Goal: Information Seeking & Learning: Find specific fact

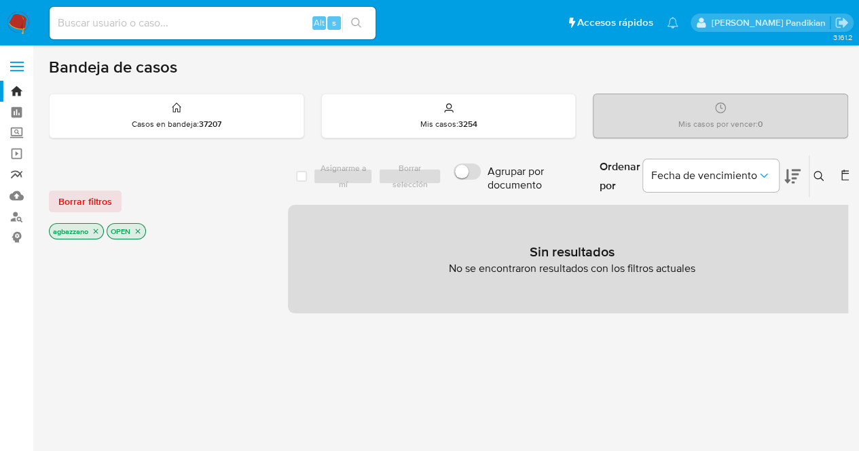
click at [11, 172] on link "Reportes" at bounding box center [81, 174] width 162 height 21
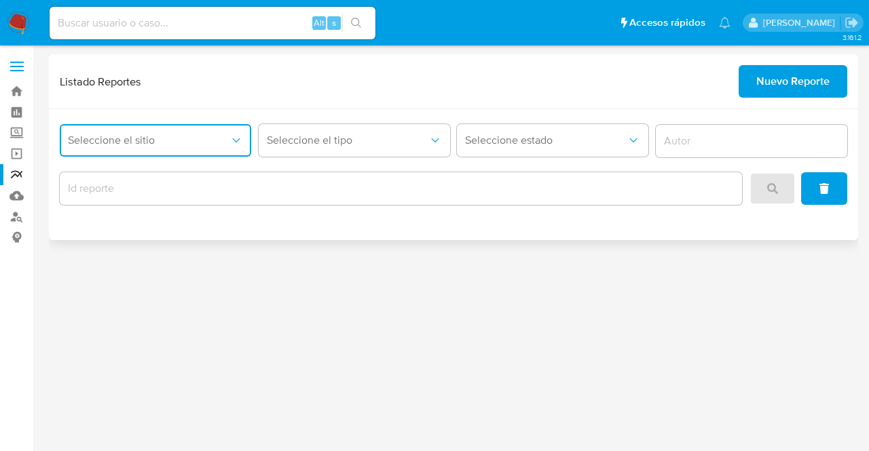
click at [193, 142] on span "Seleccione el sitio" at bounding box center [149, 141] width 162 height 14
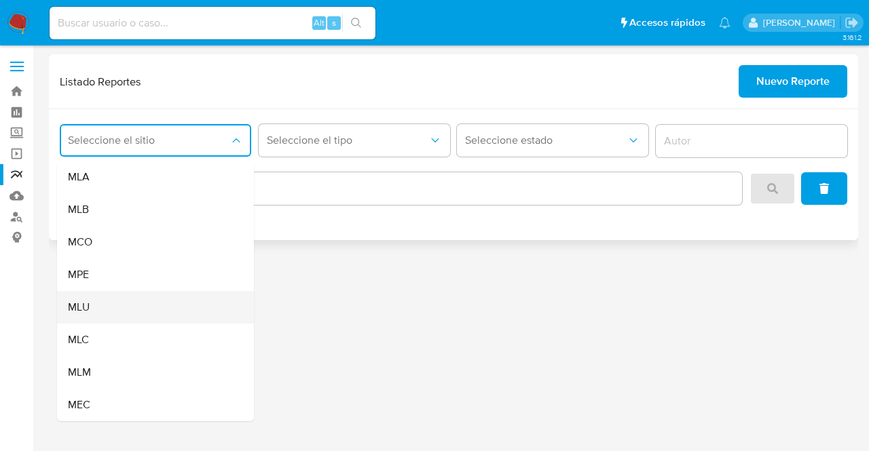
click at [159, 309] on div "MLU" at bounding box center [151, 307] width 167 height 33
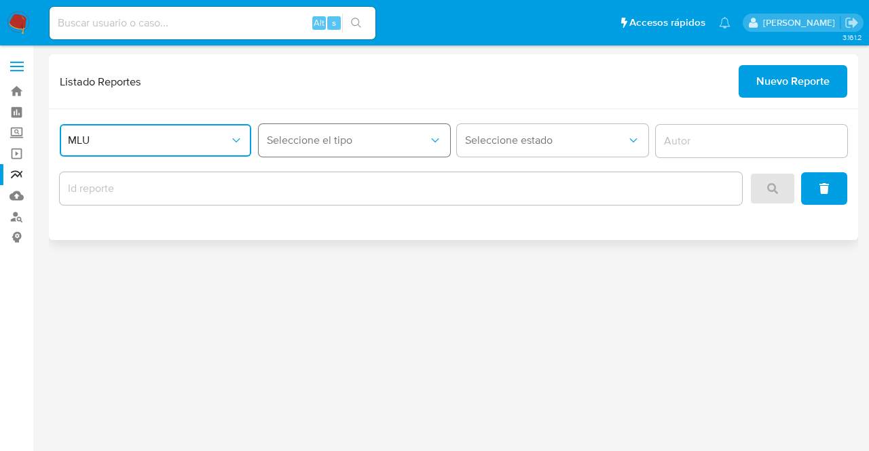
click at [337, 147] on button "Seleccione el tipo" at bounding box center [354, 140] width 191 height 33
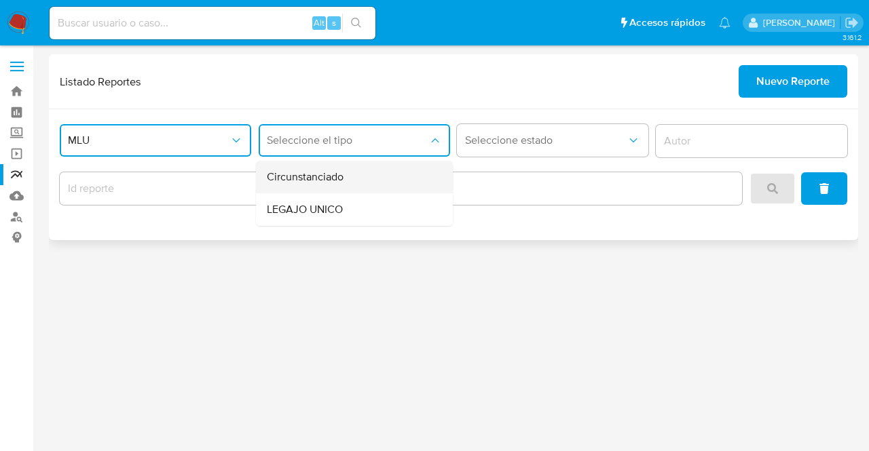
click at [344, 181] on div "Circunstanciado" at bounding box center [350, 177] width 167 height 33
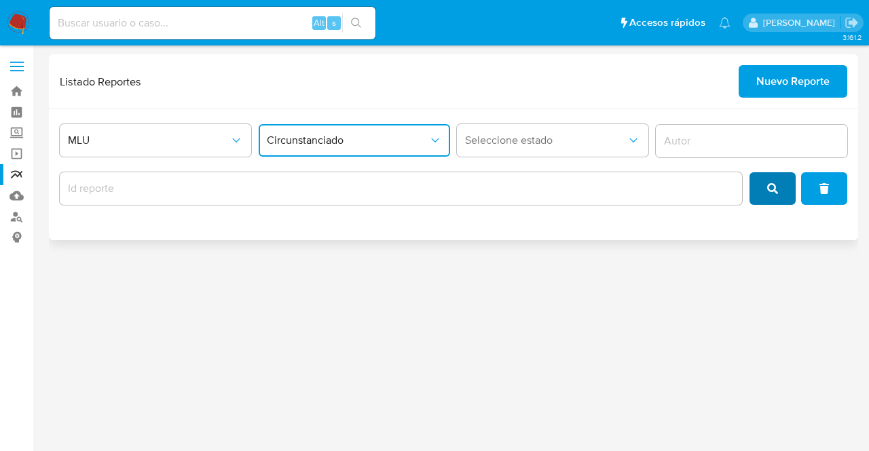
click at [766, 181] on button "search" at bounding box center [772, 188] width 46 height 33
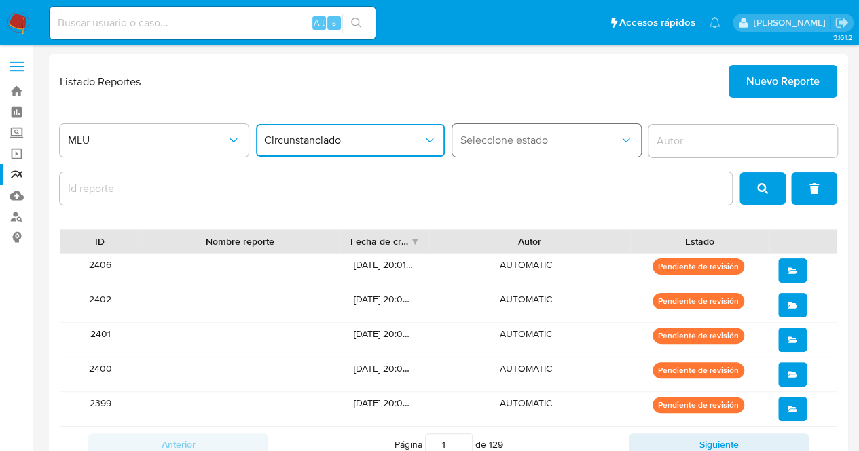
click at [546, 136] on span "Seleccione estado" at bounding box center [539, 141] width 159 height 14
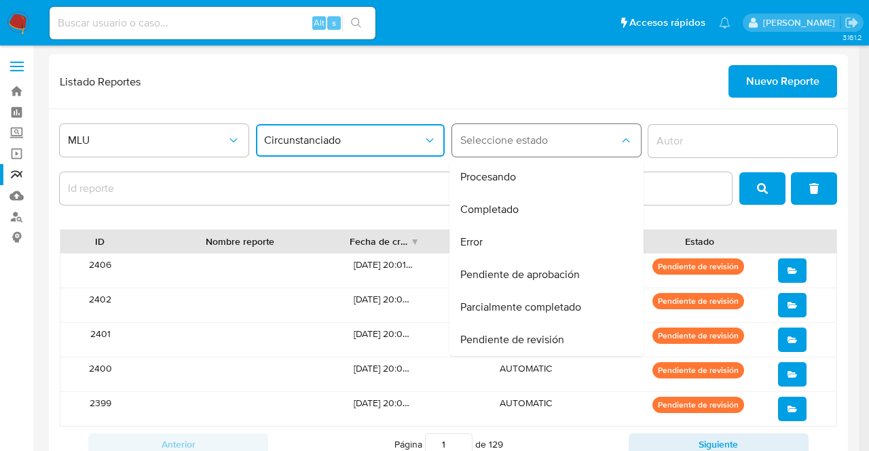
click at [546, 136] on span "Seleccione estado" at bounding box center [539, 141] width 159 height 14
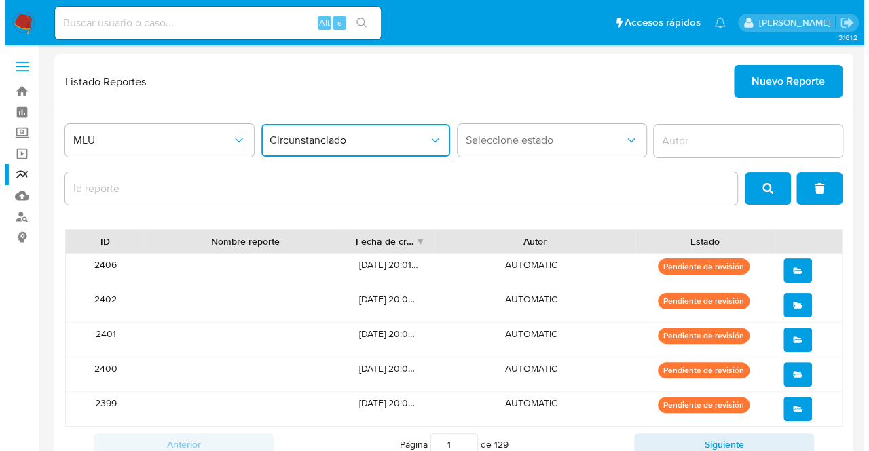
scroll to position [88, 0]
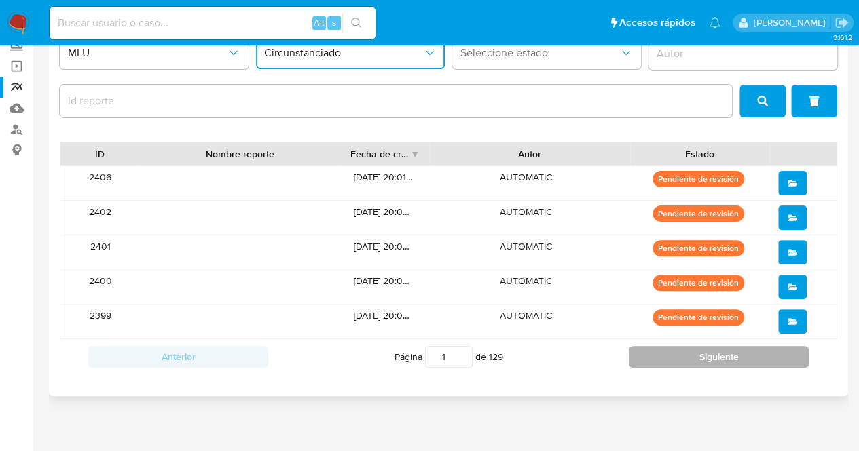
click at [702, 349] on button "Siguiente" at bounding box center [718, 357] width 180 height 22
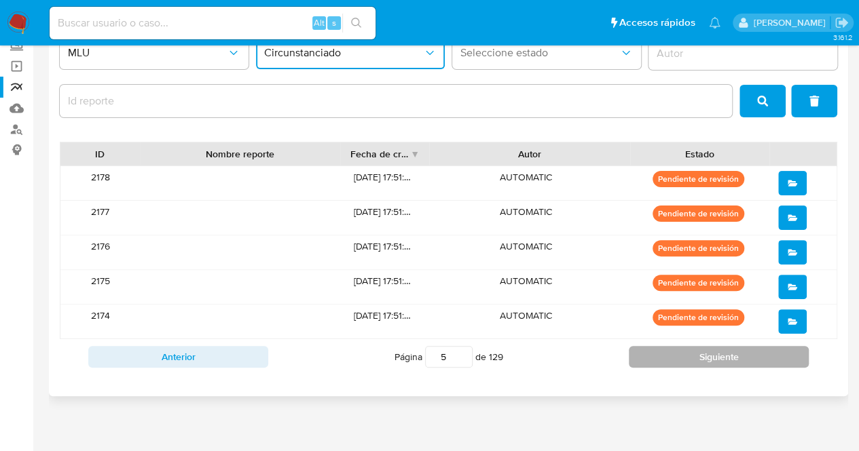
type input "6"
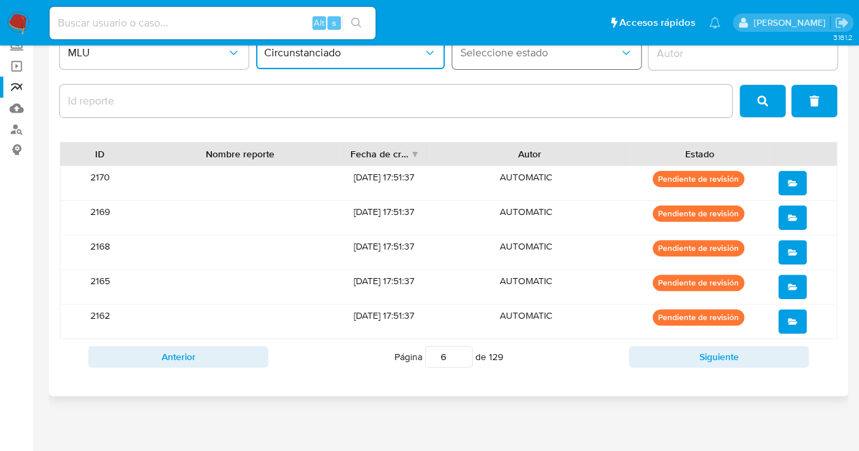
click at [581, 51] on span "Seleccione estado" at bounding box center [539, 53] width 159 height 14
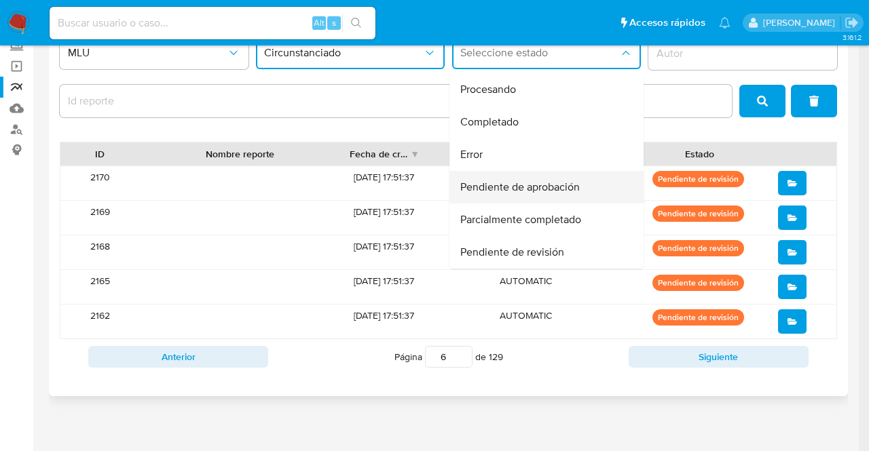
click at [559, 178] on div "Pendiente de aprobación" at bounding box center [542, 187] width 164 height 33
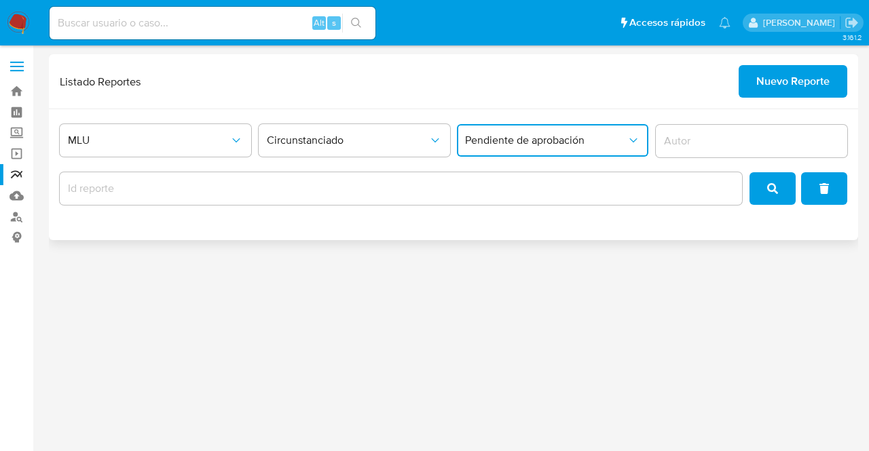
scroll to position [0, 0]
click at [780, 178] on button "search" at bounding box center [772, 188] width 46 height 33
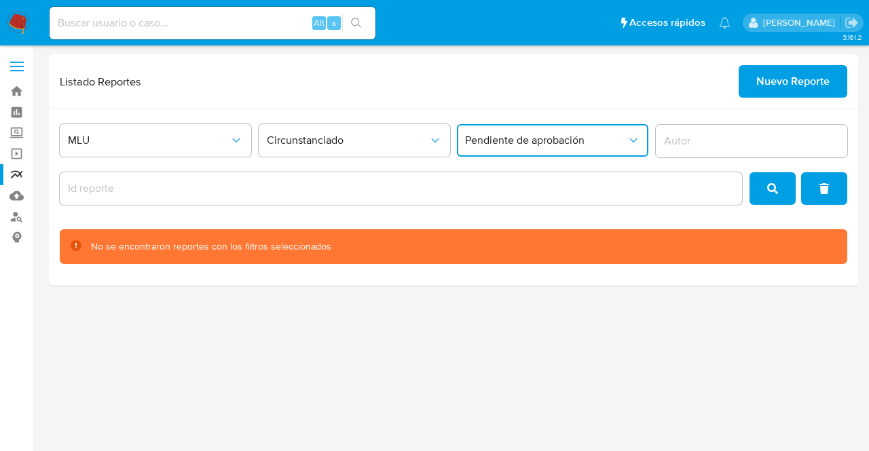
click at [523, 145] on span "Pendiente de aprobación" at bounding box center [546, 141] width 162 height 14
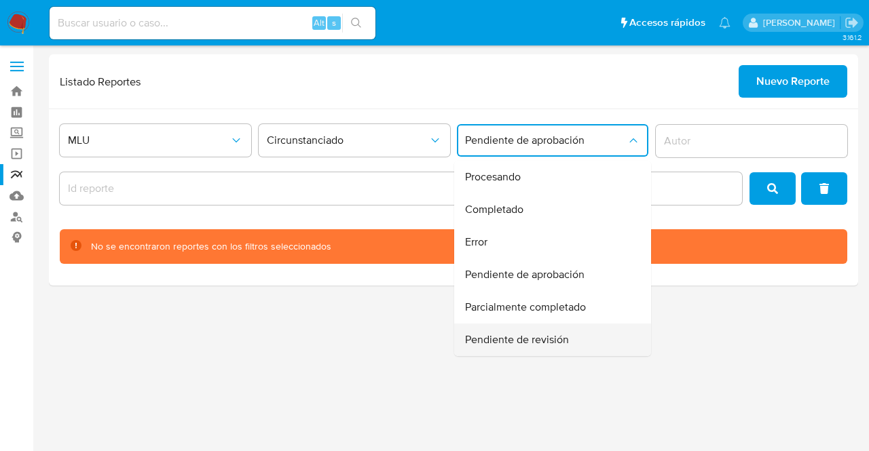
click at [527, 335] on span "Pendiente de revisión" at bounding box center [517, 340] width 104 height 14
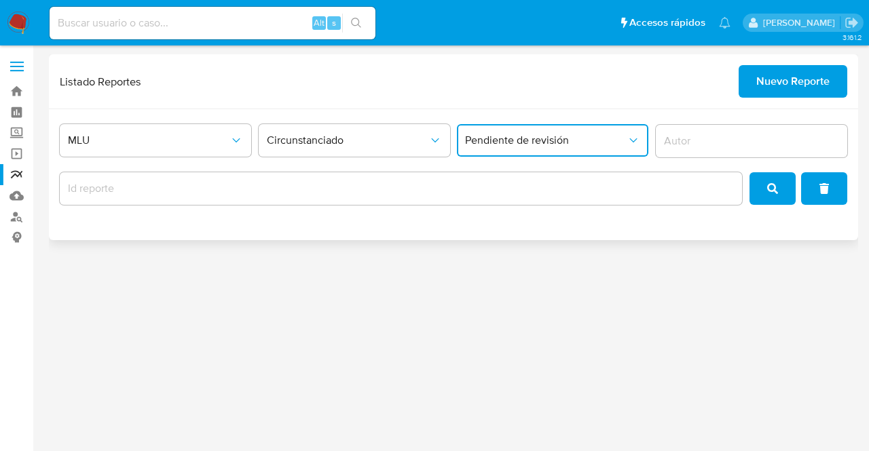
click at [320, 185] on input "report-id" at bounding box center [401, 189] width 682 height 18
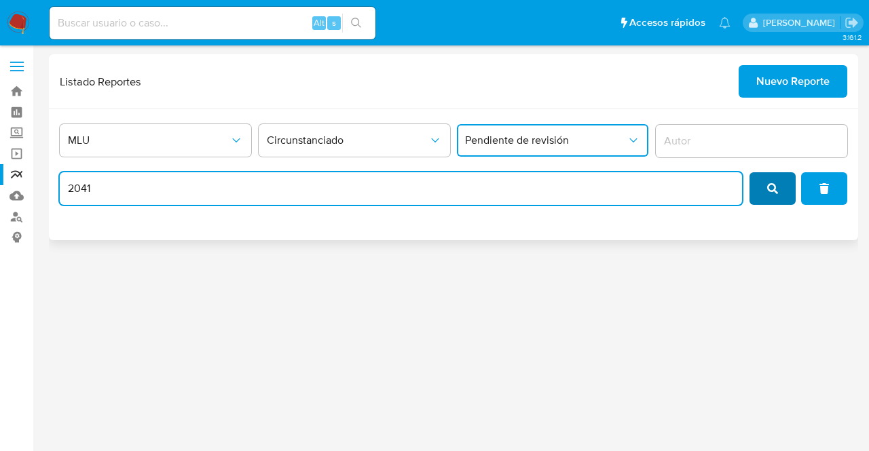
type input "2041"
click at [776, 194] on span "search" at bounding box center [772, 189] width 11 height 30
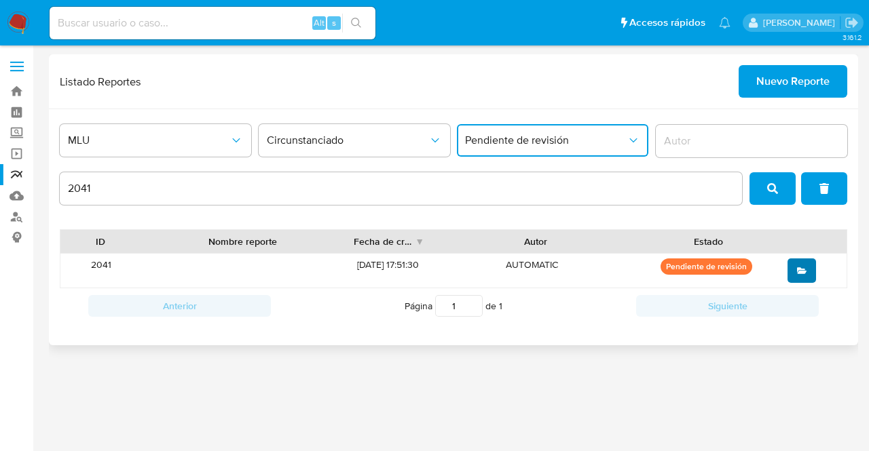
click at [808, 271] on button "open" at bounding box center [801, 271] width 29 height 24
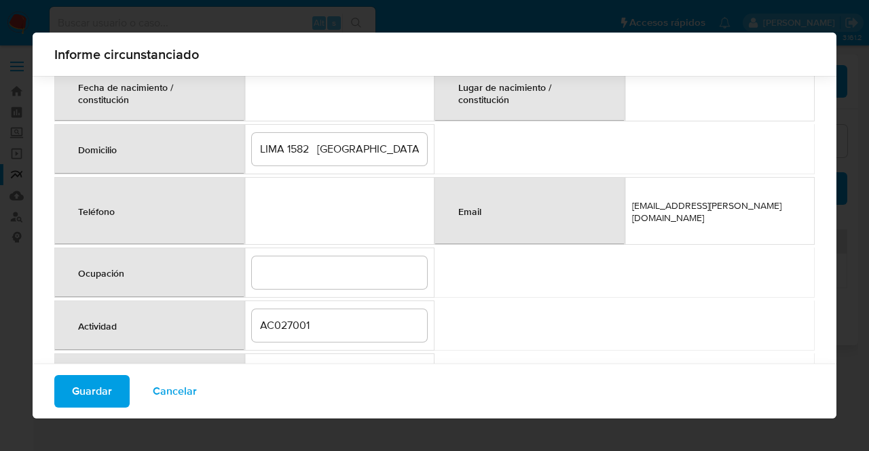
scroll to position [240, 0]
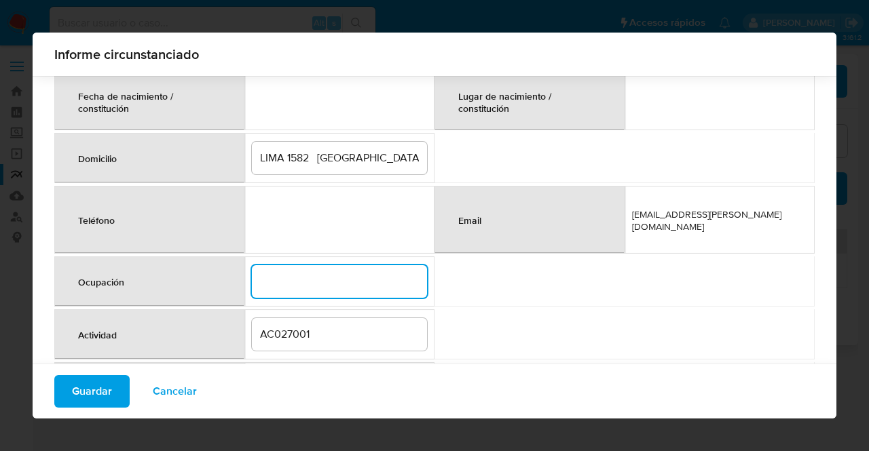
drag, startPoint x: 323, startPoint y: 285, endPoint x: 307, endPoint y: 267, distance: 24.0
click at [307, 273] on input "occupation" at bounding box center [339, 282] width 175 height 18
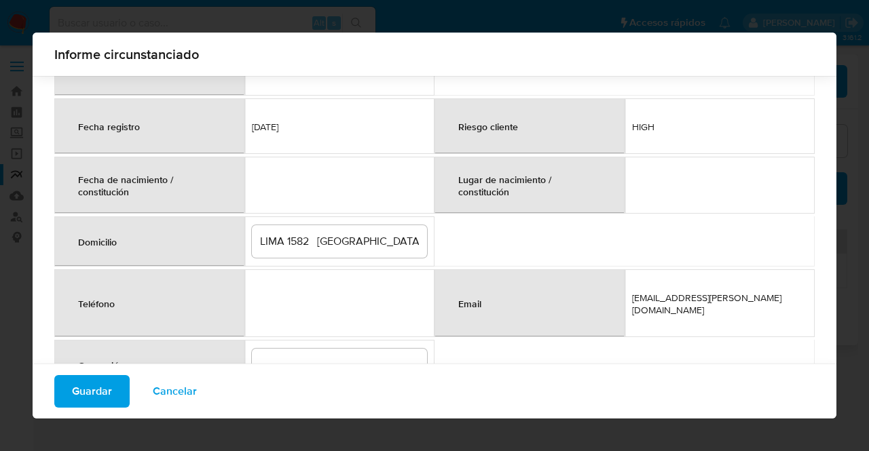
scroll to position [159, 0]
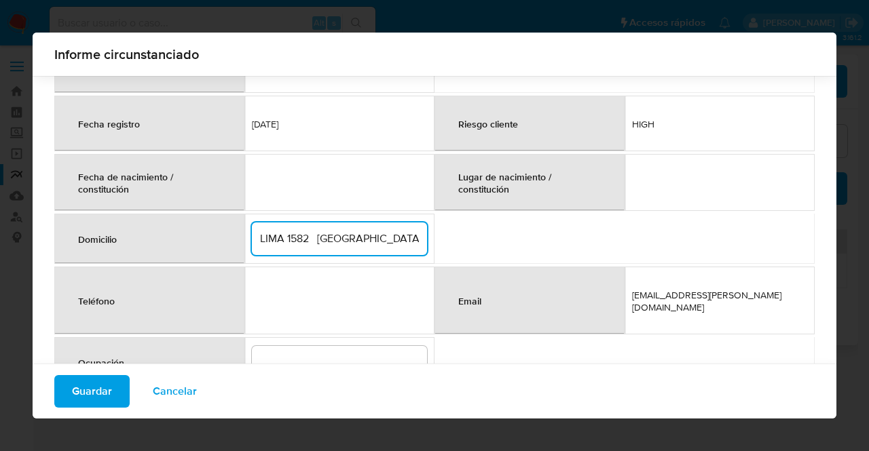
click at [315, 234] on input "LIMA 1582 MONTEVIDEO" at bounding box center [339, 239] width 175 height 18
click at [428, 237] on td "LIMA 1582, MONTEVIDEO" at bounding box center [339, 239] width 190 height 50
click at [411, 237] on input "LIMA 1582, MONTEVIDEO" at bounding box center [339, 239] width 175 height 18
type input "LIMA 1582, MONTEVIDEO"
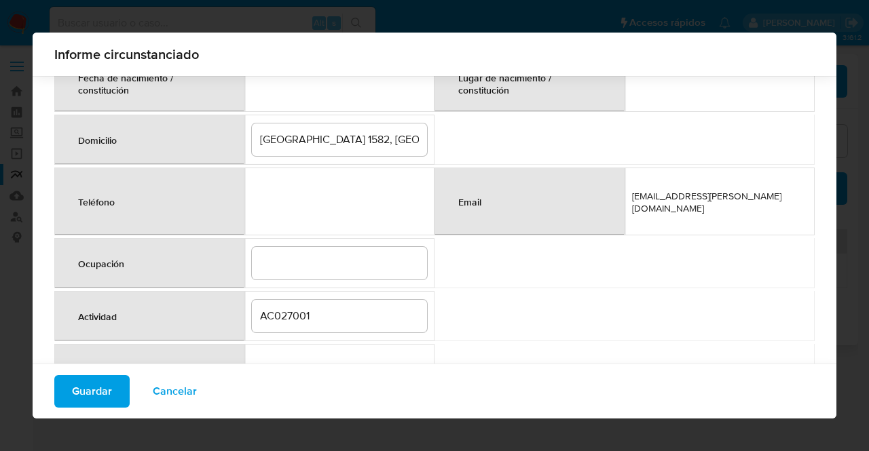
scroll to position [264, 0]
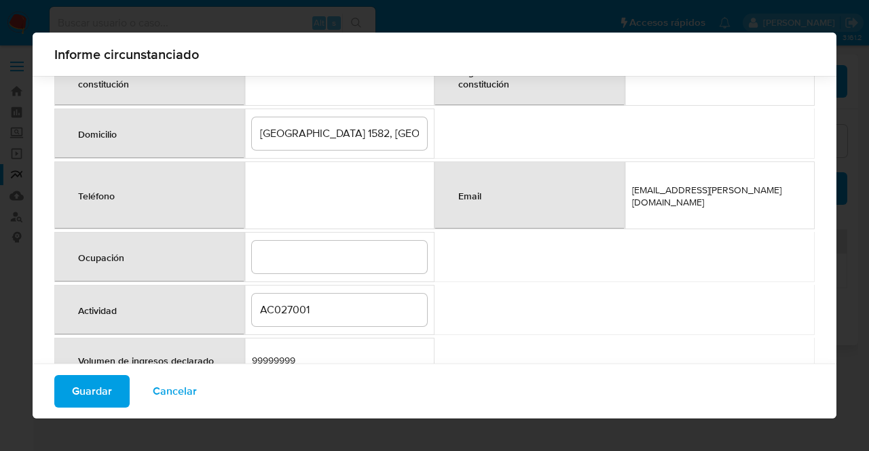
click at [282, 187] on td at bounding box center [339, 196] width 190 height 68
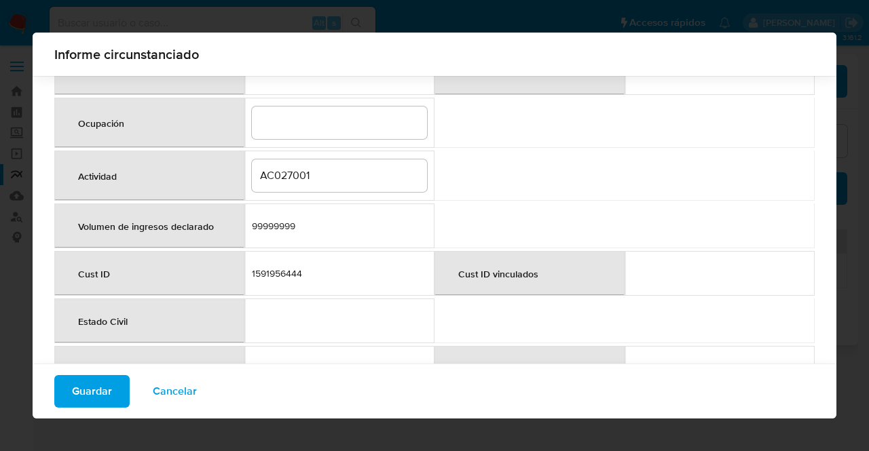
scroll to position [396, 0]
click at [284, 170] on input "AC027001" at bounding box center [339, 179] width 175 height 18
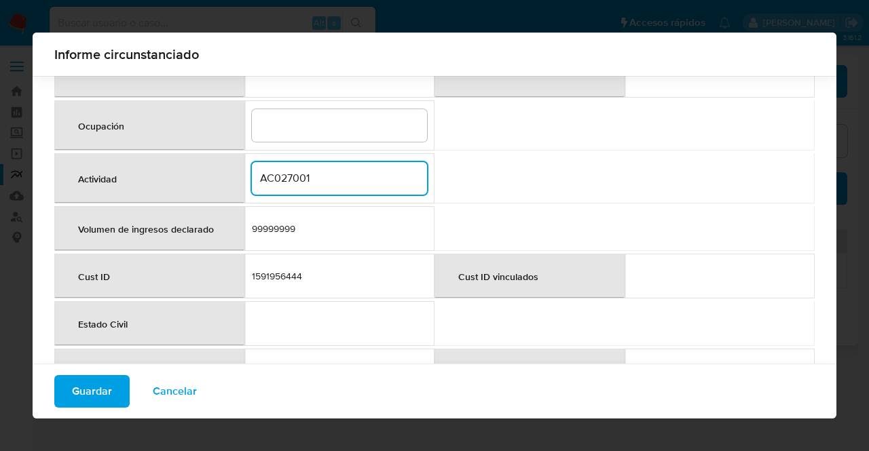
click at [284, 170] on input "AC027001" at bounding box center [339, 179] width 175 height 18
type input "o"
type input "Otras categorías"
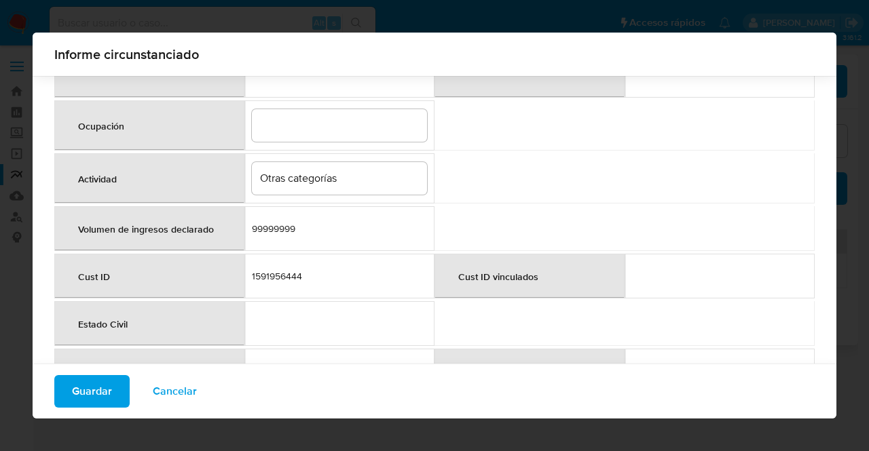
click at [513, 173] on table "Número de documento / RUT RUT 210361770014 Nombre completo / Razón Social BANCA…" at bounding box center [434, 61] width 760 height 669
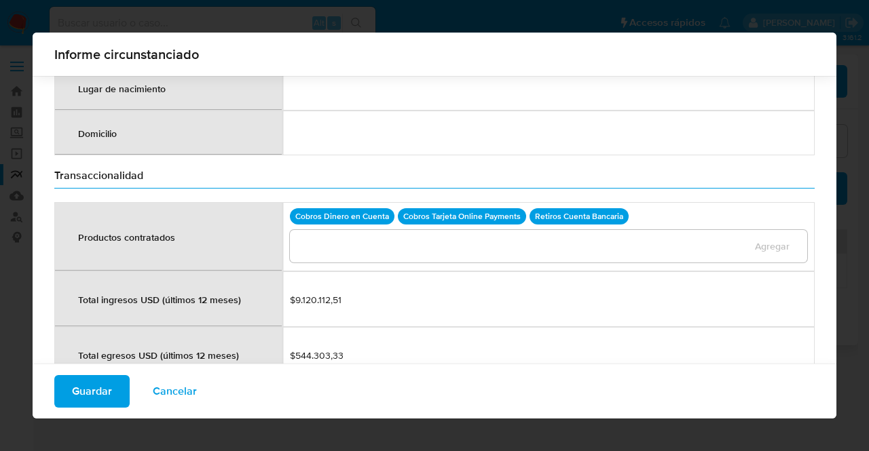
scroll to position [1186, 0]
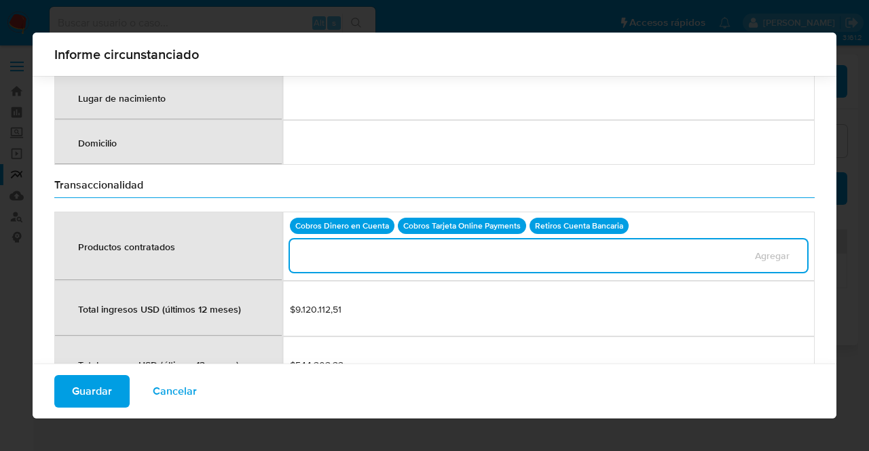
click at [521, 247] on input "products_hired" at bounding box center [517, 256] width 455 height 18
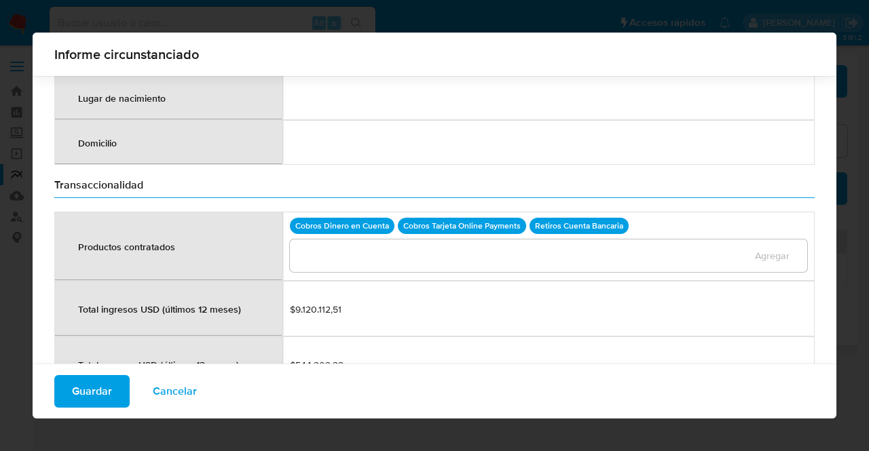
click at [468, 218] on p "Cobros Tarjeta Online Payments" at bounding box center [462, 226] width 128 height 16
click at [521, 218] on div "Cobros Dinero en Cuenta Cobros Tarjeta Online Payments Retiros Cuenta Bancaria" at bounding box center [548, 226] width 517 height 16
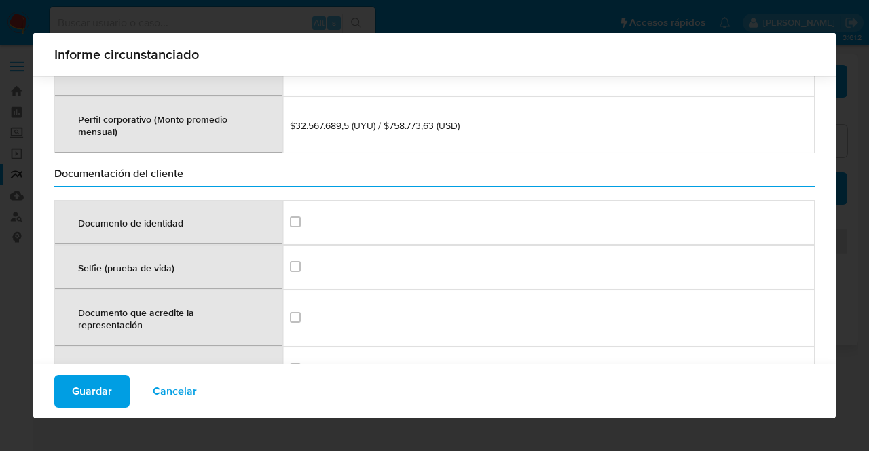
scroll to position [1652, 0]
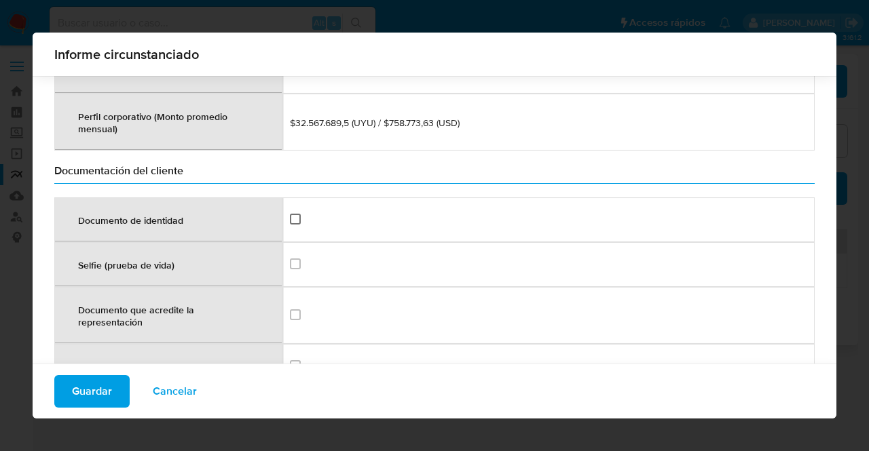
click at [294, 214] on input "checkbox" at bounding box center [295, 219] width 11 height 11
checkbox input "true"
click at [292, 257] on div at bounding box center [295, 264] width 11 height 14
click at [285, 242] on td at bounding box center [548, 264] width 532 height 45
click at [289, 242] on td at bounding box center [548, 264] width 532 height 45
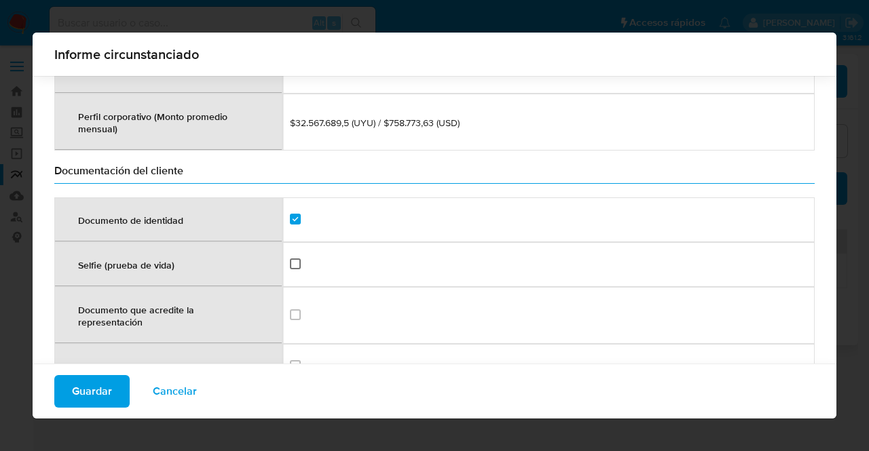
click at [292, 259] on input "checkbox" at bounding box center [295, 264] width 11 height 11
checkbox input "true"
click at [295, 309] on input "checkbox" at bounding box center [295, 314] width 11 height 11
checkbox input "true"
click at [293, 359] on div at bounding box center [295, 366] width 11 height 14
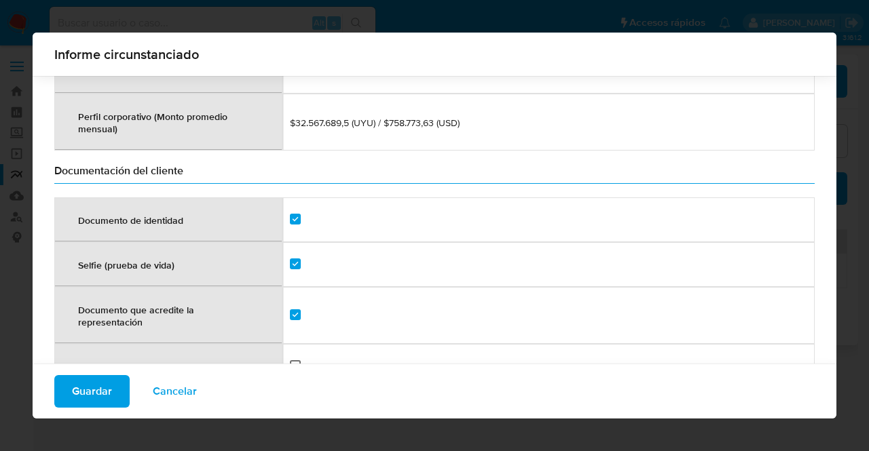
click at [295, 360] on input "checkbox" at bounding box center [295, 365] width 11 height 11
checkbox input "true"
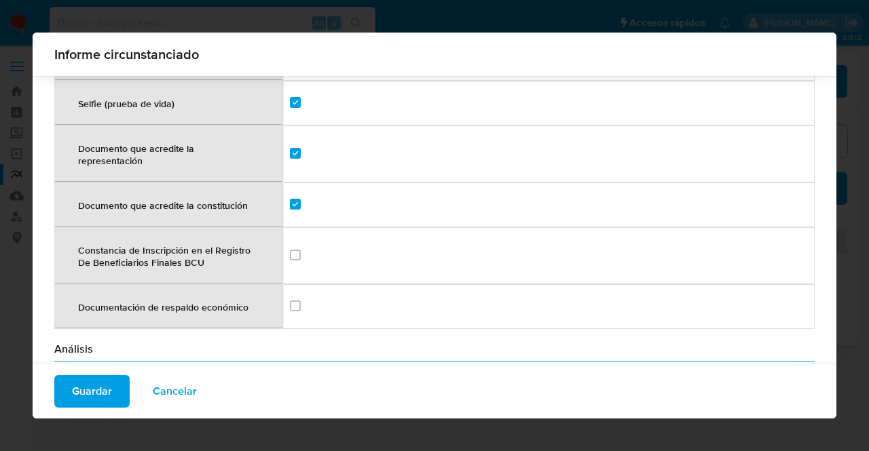
scroll to position [1810, 0]
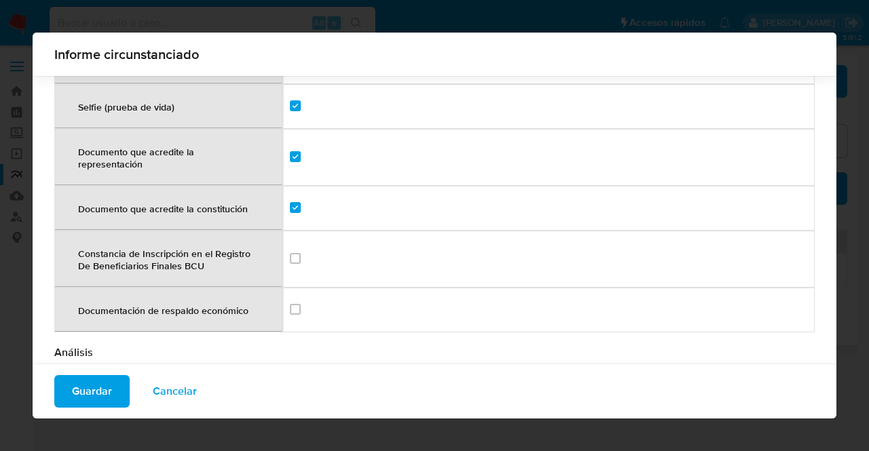
click at [284, 288] on td at bounding box center [548, 310] width 532 height 45
click at [296, 304] on input "checkbox" at bounding box center [295, 309] width 11 height 11
checkbox input "true"
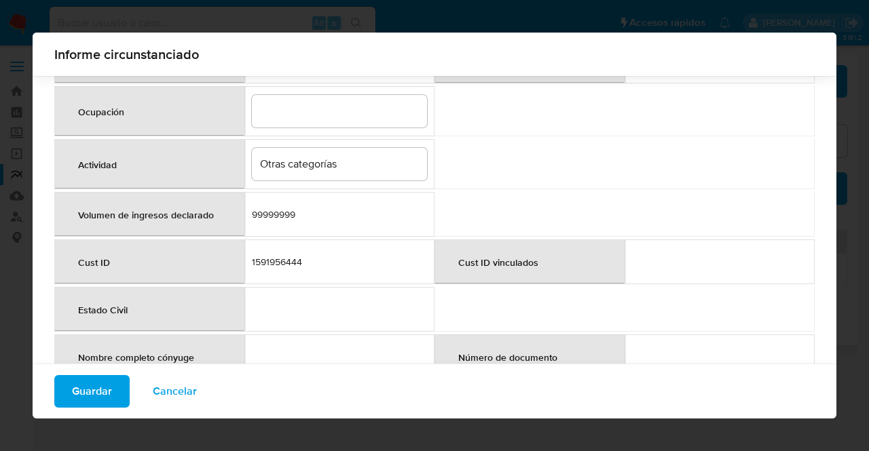
scroll to position [413, 0]
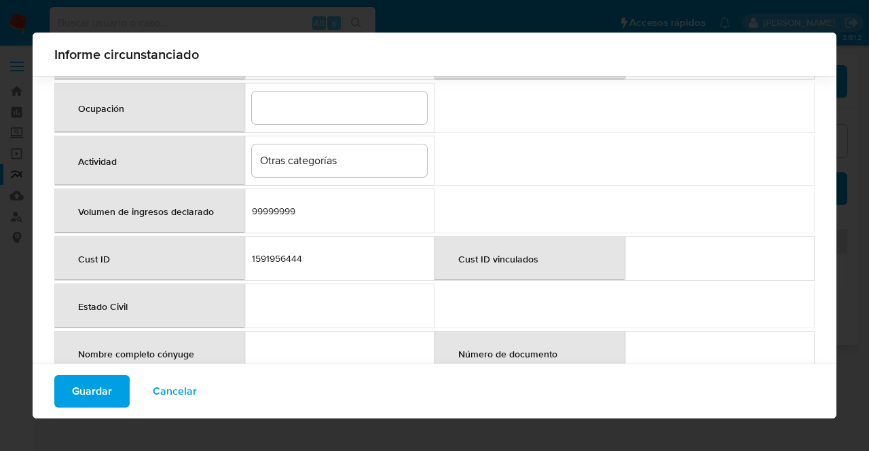
click at [283, 255] on td "1591956444" at bounding box center [339, 258] width 190 height 45
click at [271, 252] on div "1591956444" at bounding box center [339, 258] width 175 height 12
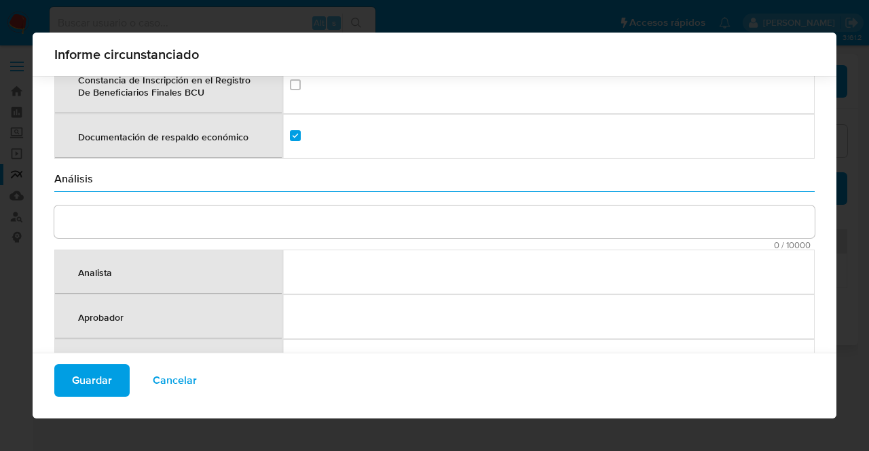
scroll to position [1984, 0]
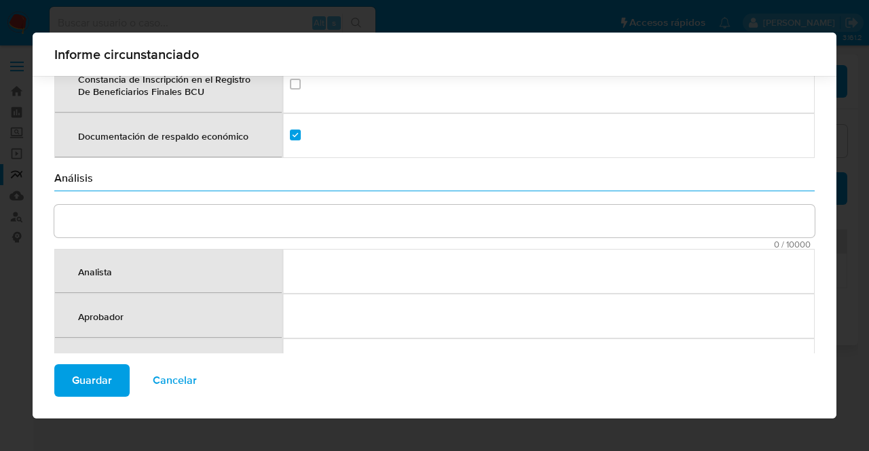
click at [465, 205] on textarea "comment" at bounding box center [434, 221] width 760 height 33
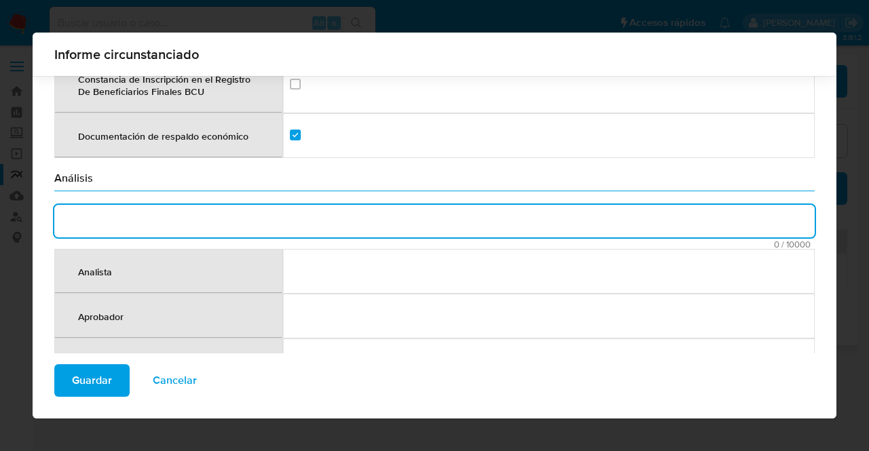
click at [422, 249] on td at bounding box center [548, 271] width 532 height 45
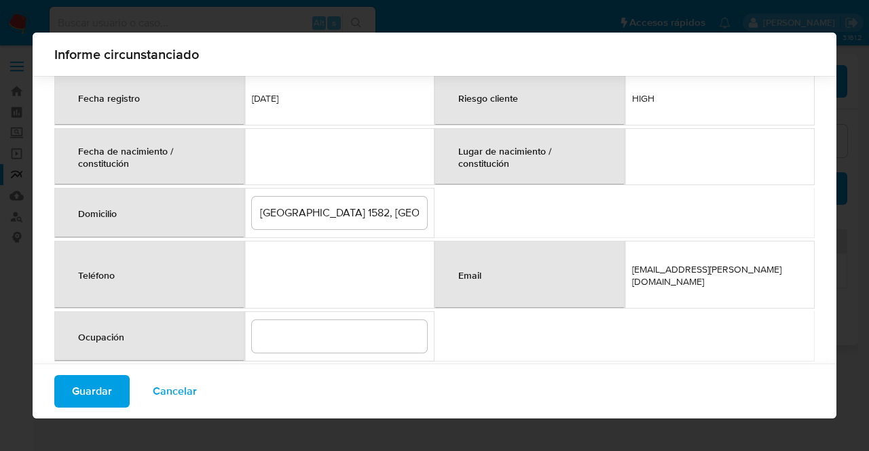
scroll to position [193, 0]
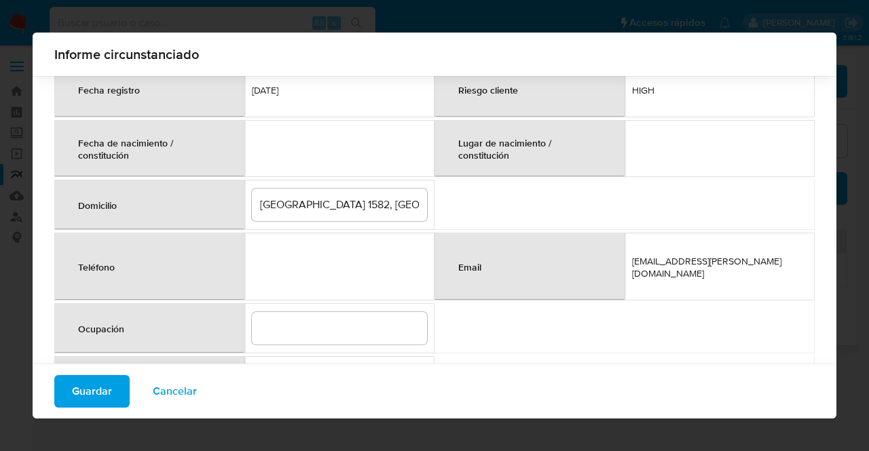
click at [515, 157] on div "Lugar de nacimiento / constitución" at bounding box center [529, 148] width 175 height 45
click at [289, 146] on td at bounding box center [339, 148] width 190 height 57
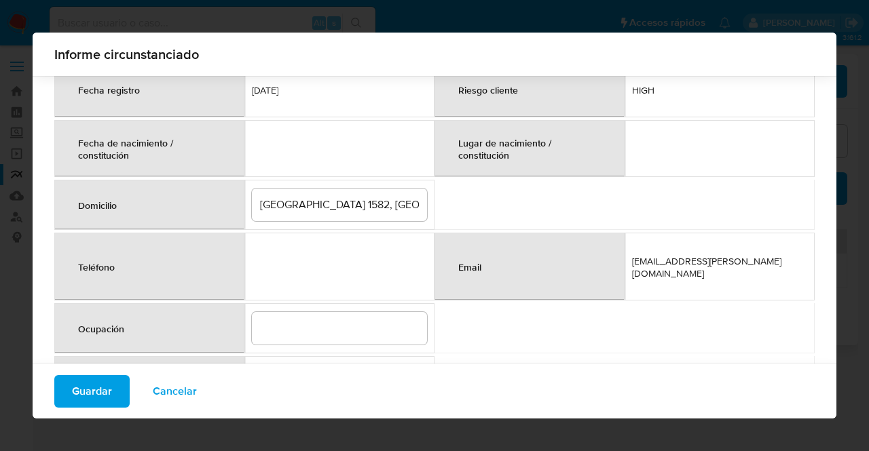
click at [289, 146] on td at bounding box center [339, 148] width 190 height 57
click at [728, 133] on td at bounding box center [719, 148] width 190 height 57
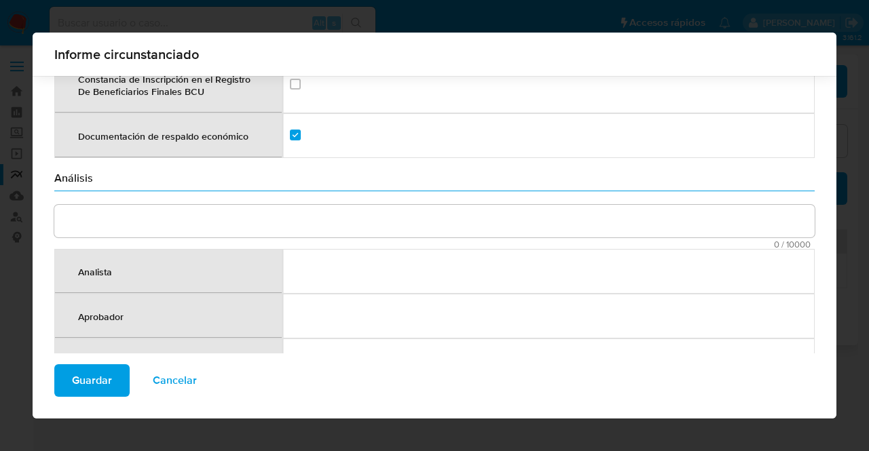
scroll to position [1995, 0]
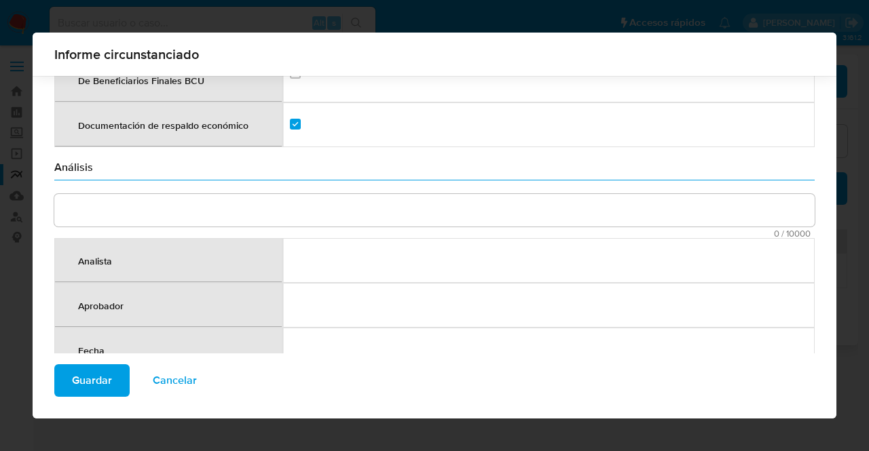
click at [80, 194] on textarea "comment" at bounding box center [434, 210] width 760 height 33
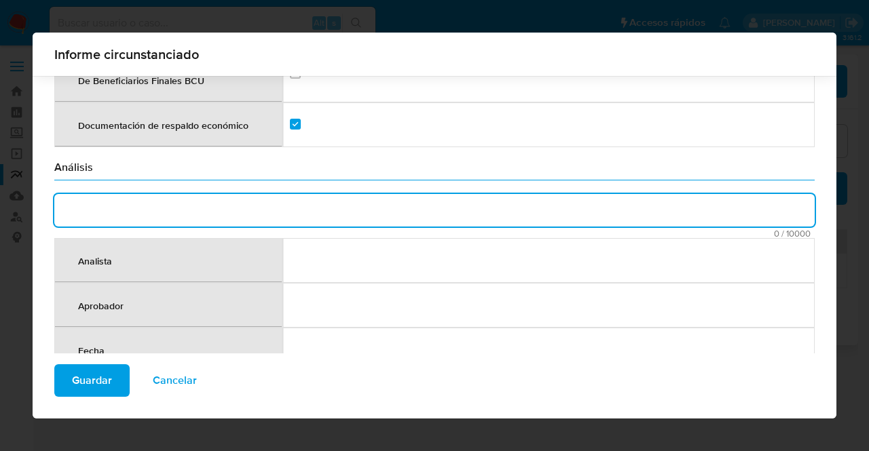
paste textarea "BANCA DE CUBIERTA COLECTIVA DE QUINIELAS DE MONTEVIDEO, RUT 210361770014, es ti…"
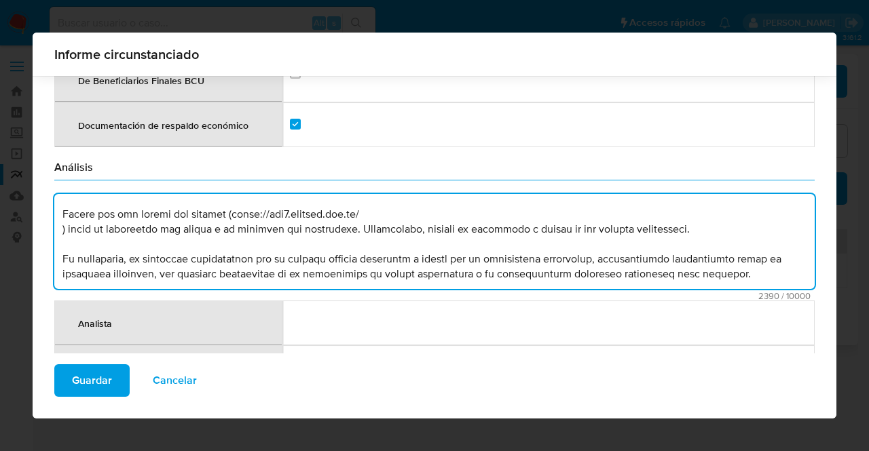
scroll to position [326, 0]
click at [62, 198] on textarea "comment" at bounding box center [434, 241] width 760 height 95
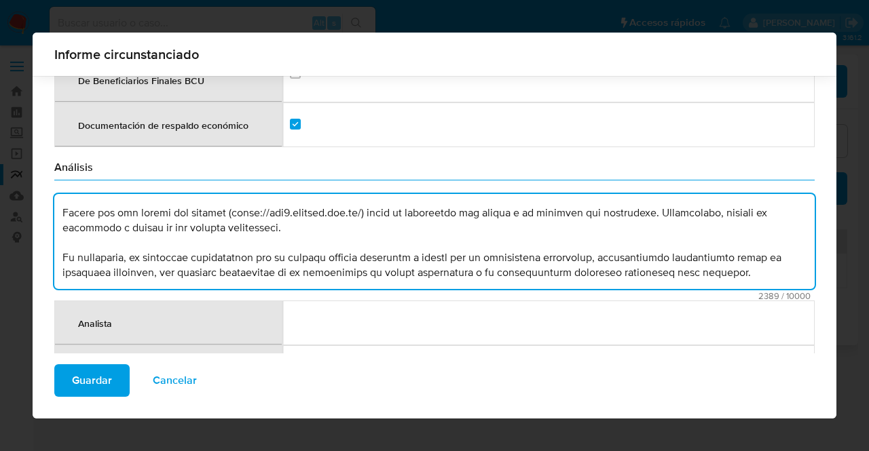
scroll to position [311, 0]
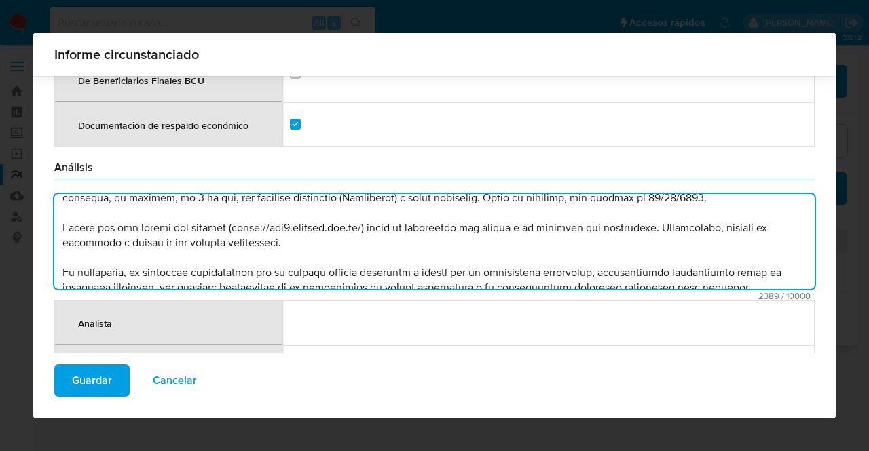
drag, startPoint x: 674, startPoint y: 205, endPoint x: 692, endPoint y: 216, distance: 21.1
click at [692, 216] on textarea "comment" at bounding box center [434, 241] width 760 height 95
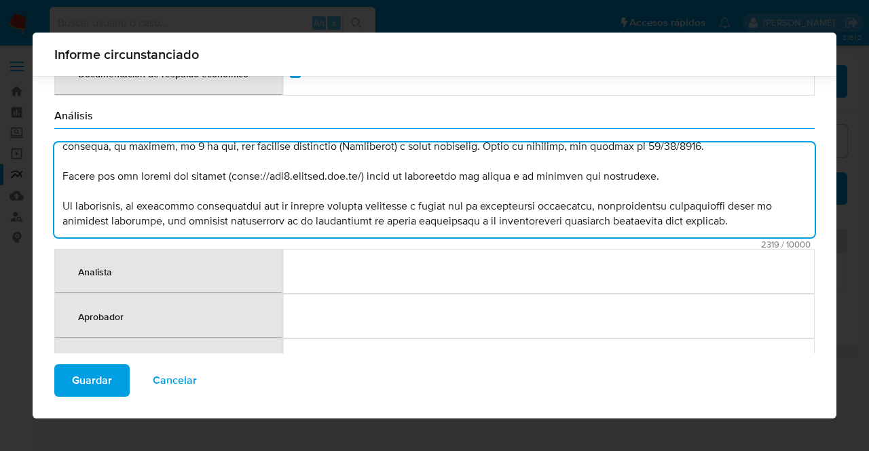
scroll to position [2051, 0]
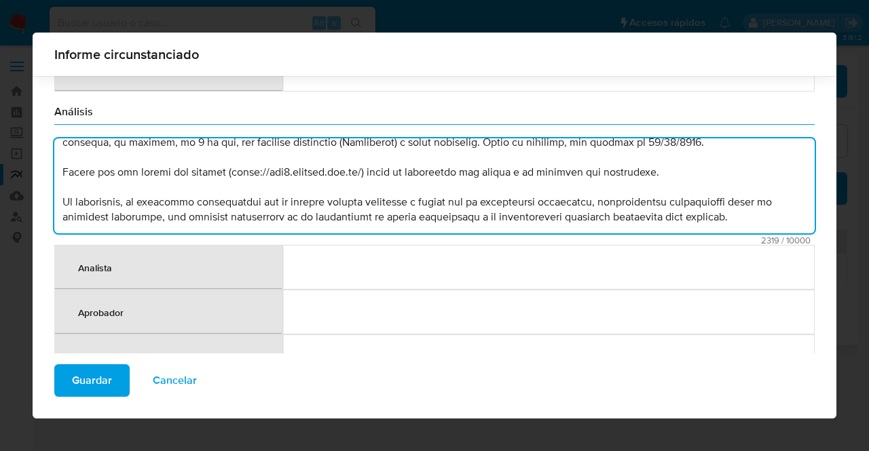
click at [629, 169] on textarea "comment" at bounding box center [434, 185] width 760 height 95
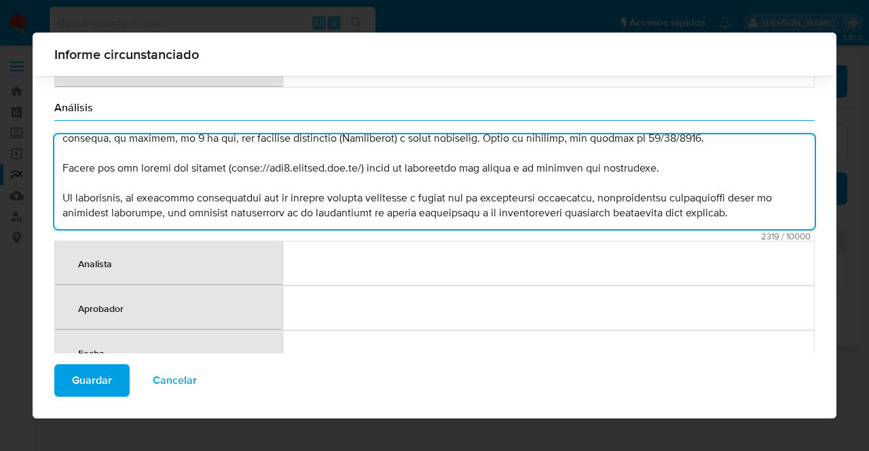
scroll to position [2058, 0]
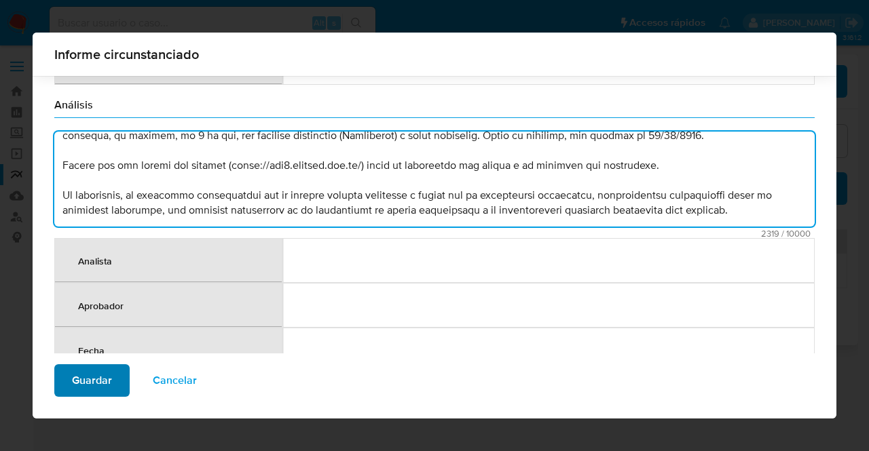
type textarea "BANCA DE CUBIERTA COLECTIVA DE QUINIELAS DE MONTEVIDEO, RUT 210361770014, es ti…"
click at [83, 383] on span "Guardar" at bounding box center [92, 381] width 40 height 30
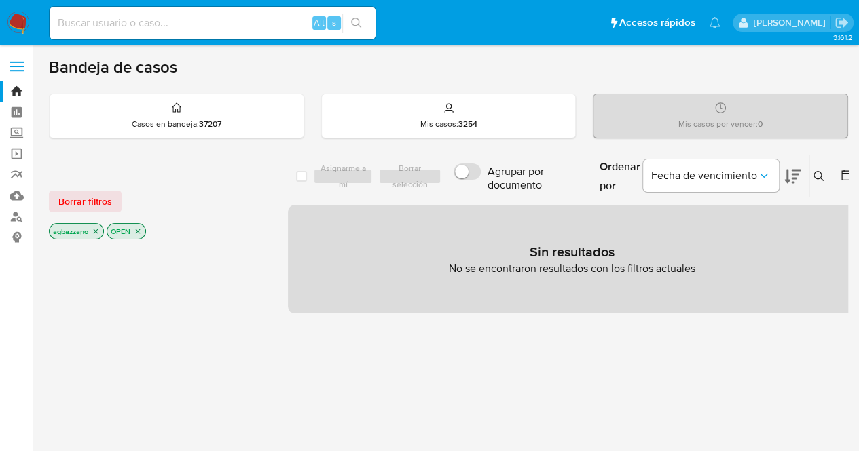
click at [235, 26] on input at bounding box center [213, 23] width 326 height 18
paste input "1591956444"
type input "1591956444"
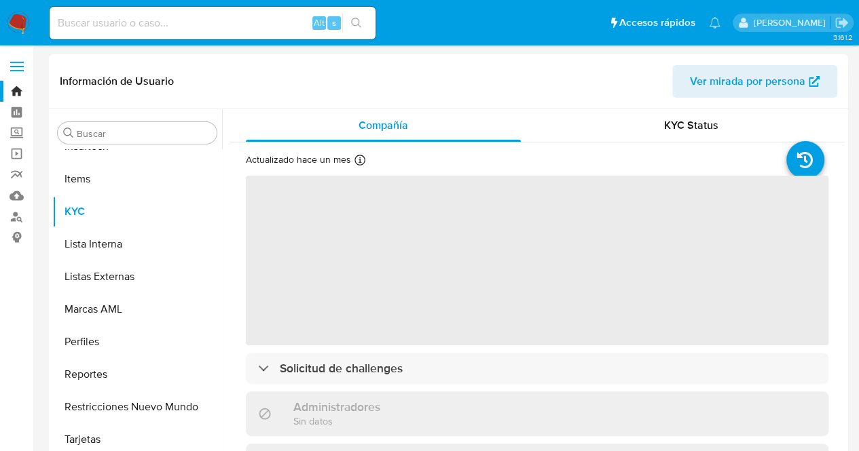
scroll to position [671, 0]
click at [437, 227] on span "‌" at bounding box center [537, 261] width 582 height 170
select select "10"
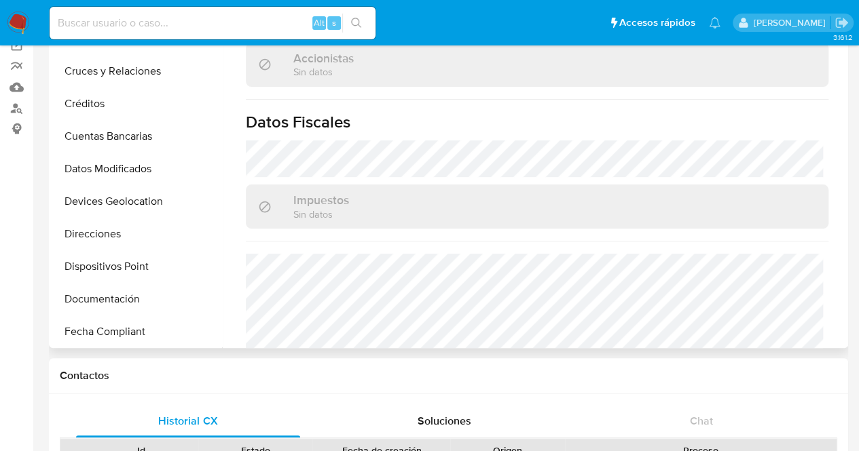
scroll to position [157, 0]
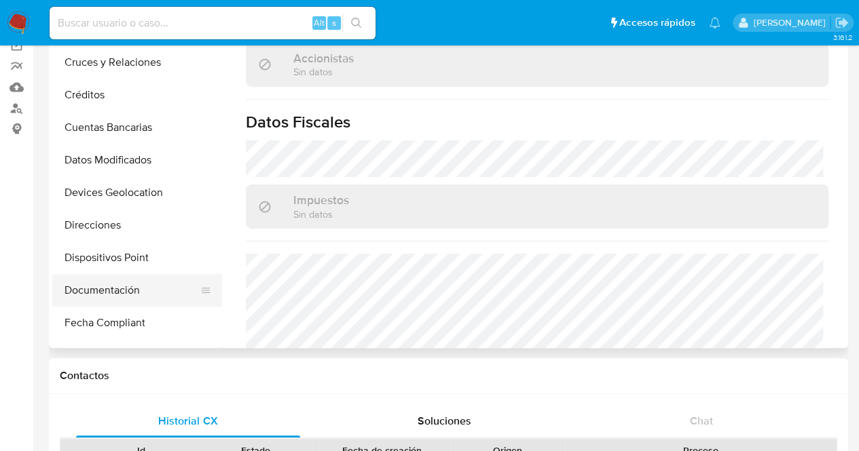
click at [152, 287] on button "Documentación" at bounding box center [131, 290] width 159 height 33
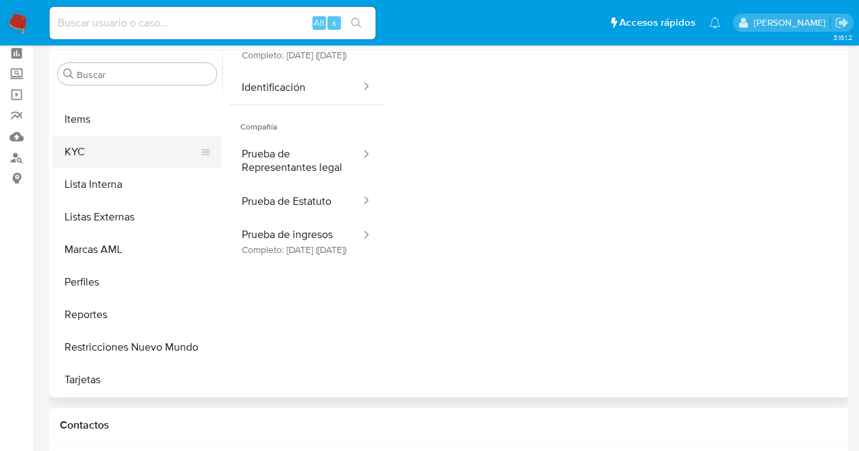
scroll to position [641, 0]
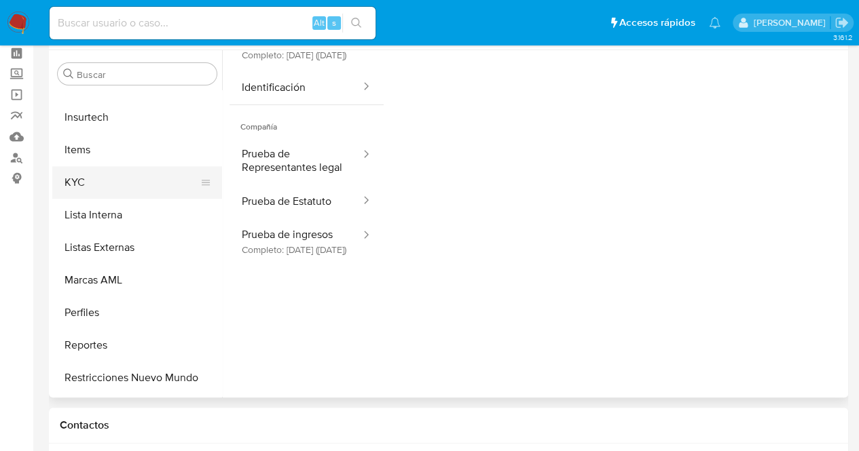
click at [133, 168] on button "KYC" at bounding box center [131, 182] width 159 height 33
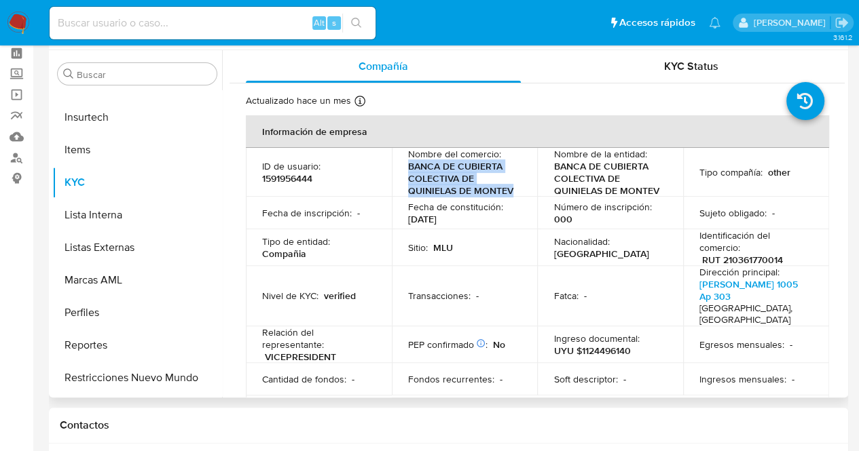
drag, startPoint x: 440, startPoint y: 171, endPoint x: 516, endPoint y: 185, distance: 77.3
click at [516, 185] on td "Nombre del comercio : BANCA DE CUBIERTA COLECTIVA DE QUINIELAS DE MONTEV" at bounding box center [465, 172] width 146 height 49
copy p "BANCA DE CUBIERTA COLECTIVA DE QUINIELAS DE MONTEV"
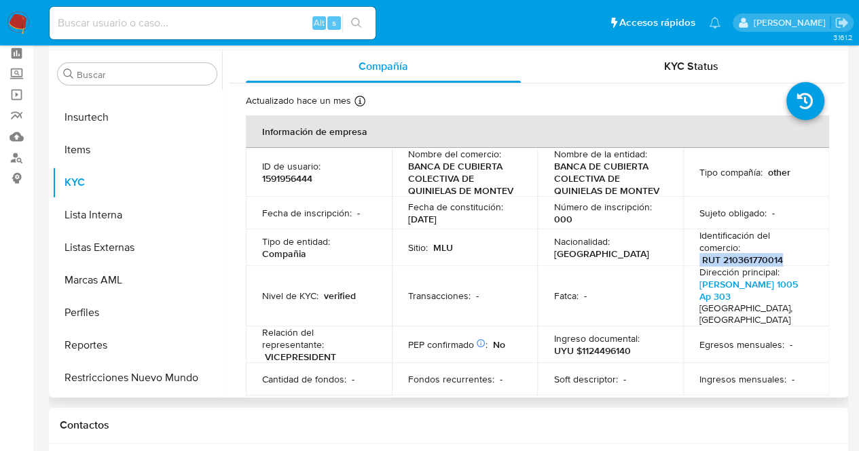
drag, startPoint x: 695, startPoint y: 259, endPoint x: 787, endPoint y: 259, distance: 92.3
click at [787, 259] on div "Identificación del comercio : RUT 210361770014" at bounding box center [755, 247] width 113 height 37
copy div "RUT 210361770014"
click at [537, 210] on td "Número de inscripción : 000" at bounding box center [610, 213] width 146 height 33
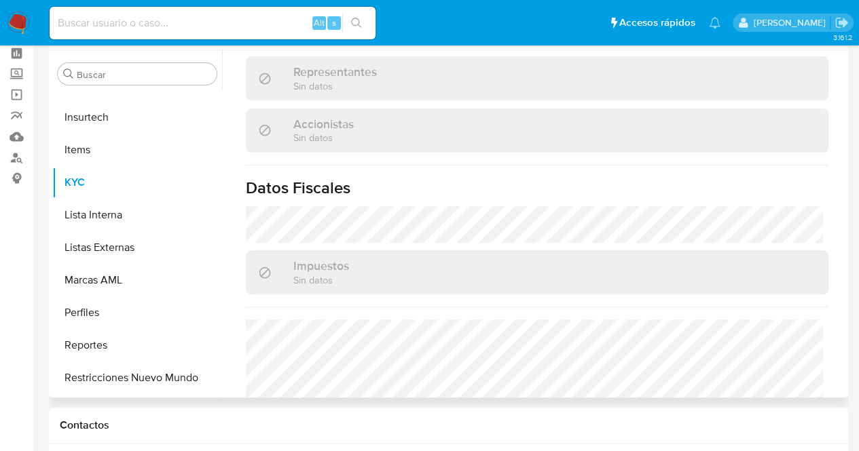
scroll to position [887, 0]
click at [442, 104] on div "Accionistas Sin datos" at bounding box center [537, 126] width 582 height 44
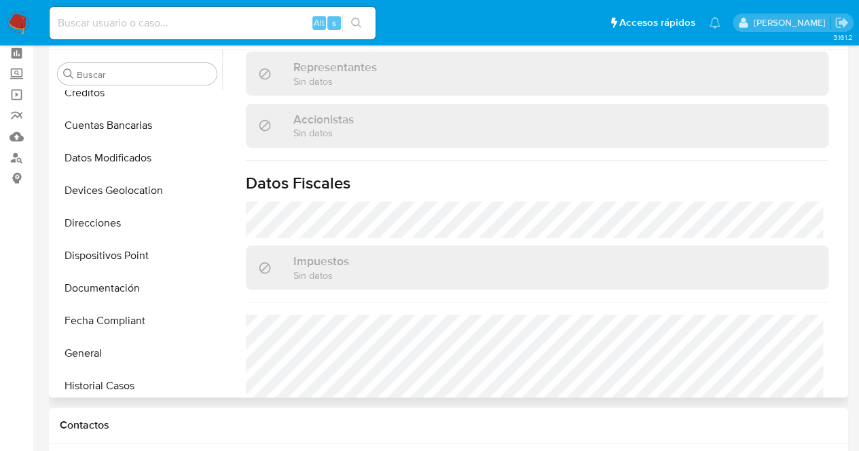
scroll to position [225, 0]
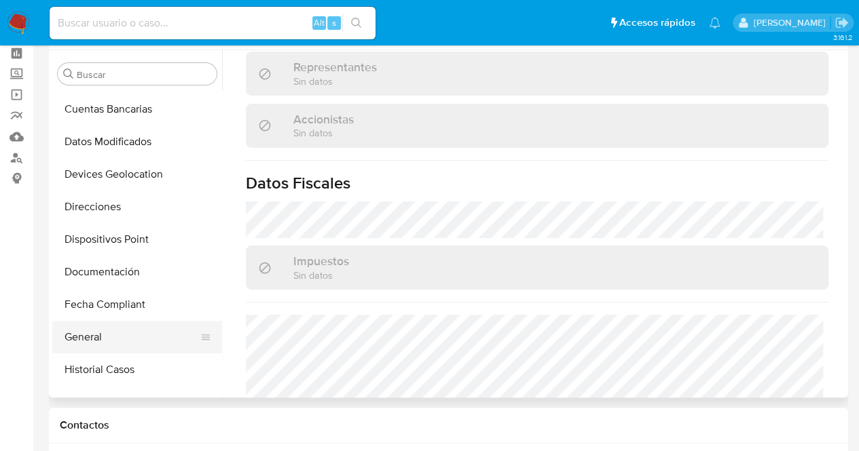
click at [105, 331] on button "General" at bounding box center [131, 337] width 159 height 33
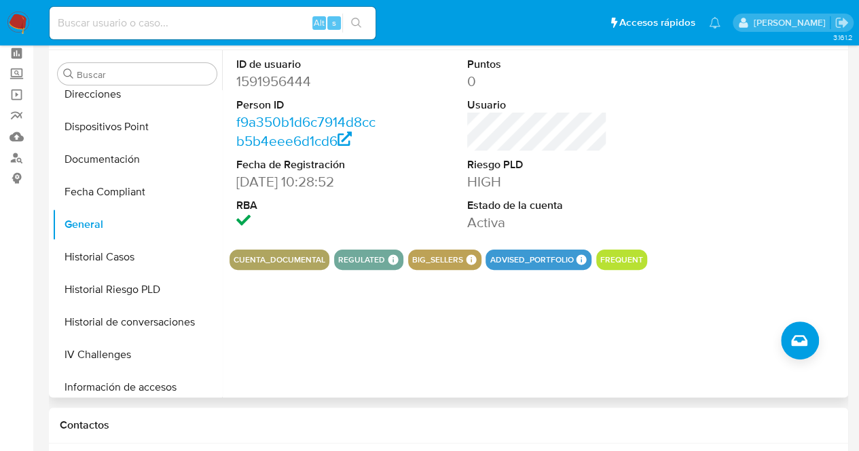
scroll to position [633, 0]
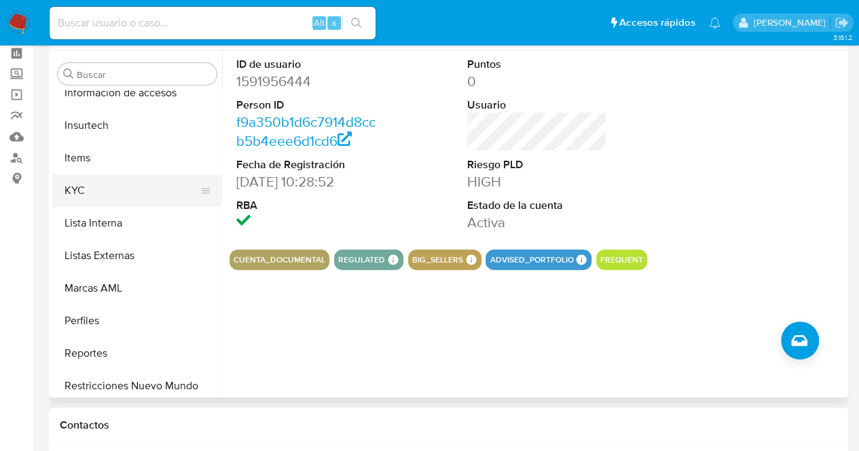
click at [144, 181] on button "KYC" at bounding box center [131, 190] width 159 height 33
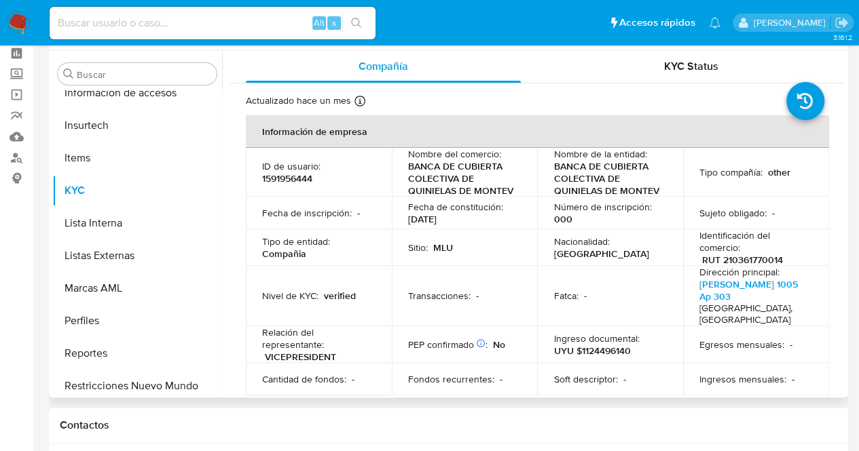
click at [570, 208] on p "Número de inscripción :" at bounding box center [602, 207] width 98 height 12
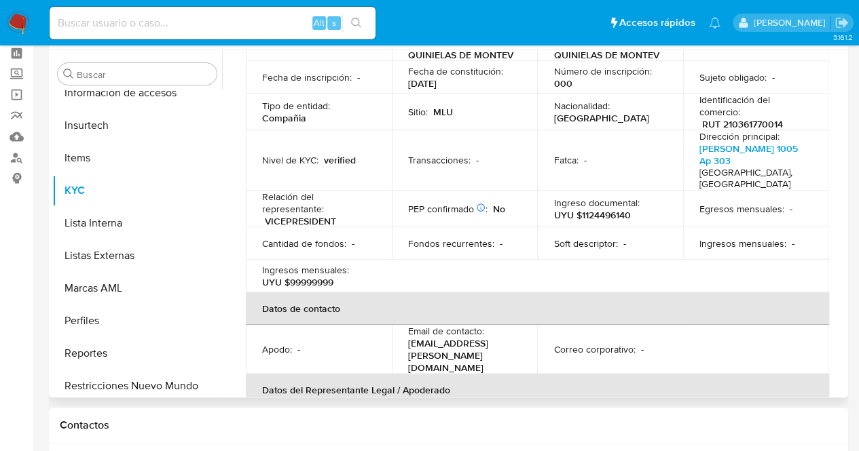
scroll to position [68, 0]
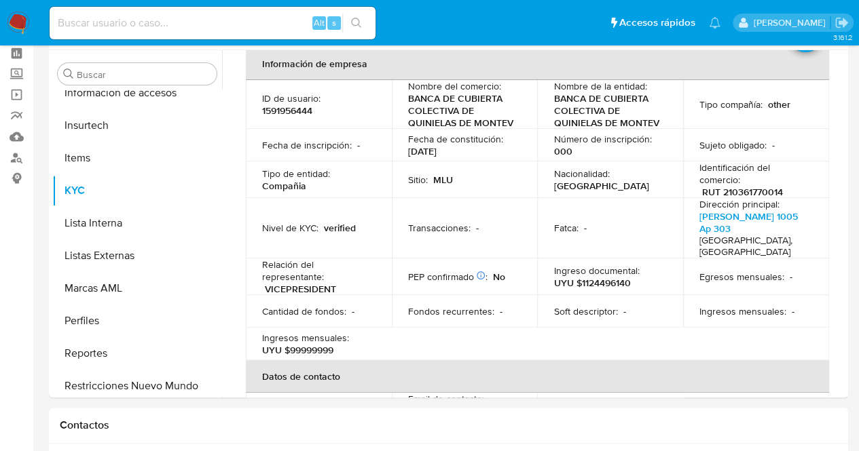
drag, startPoint x: 0, startPoint y: 272, endPoint x: 37, endPoint y: 285, distance: 38.9
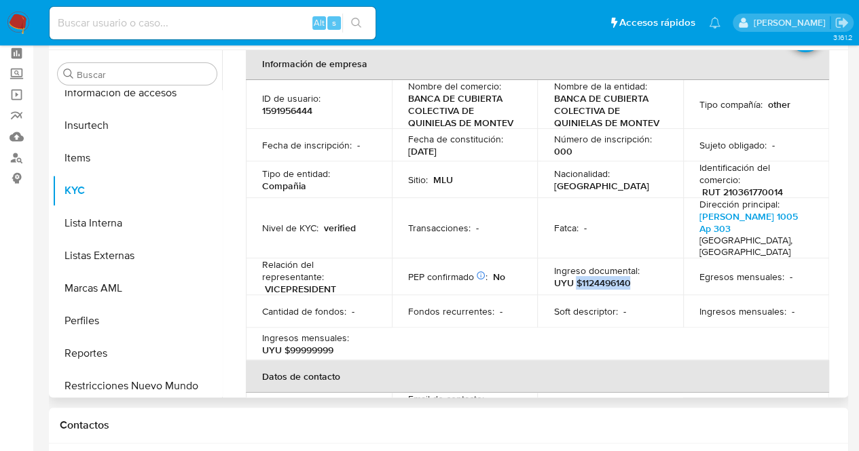
drag, startPoint x: 575, startPoint y: 271, endPoint x: 641, endPoint y: 269, distance: 65.8
click at [641, 269] on div "Ingreso documental : UYU $1124496140" at bounding box center [609, 277] width 113 height 24
click at [643, 270] on div "Ingreso documental : UYU $1124496140" at bounding box center [609, 277] width 113 height 24
click at [614, 277] on p "UYU $1124496140" at bounding box center [591, 283] width 77 height 12
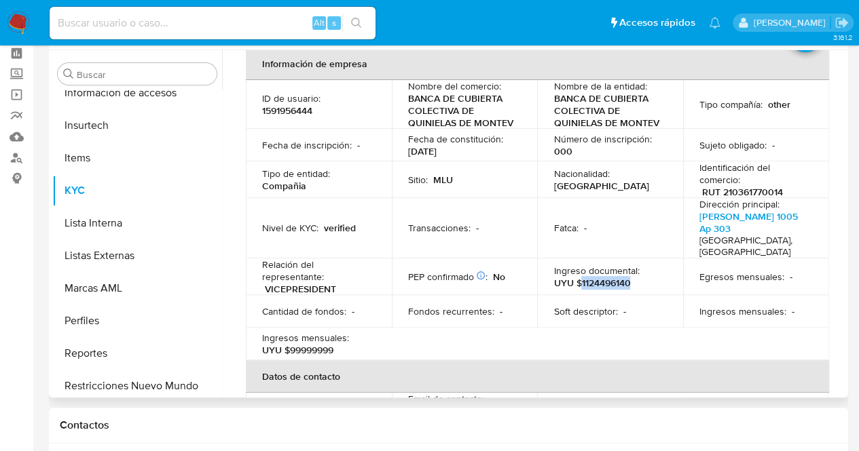
drag, startPoint x: 578, startPoint y: 271, endPoint x: 634, endPoint y: 270, distance: 55.7
click at [634, 270] on div "Ingreso documental : UYU $1124496140" at bounding box center [609, 277] width 113 height 24
copy p "1124496140"
click at [494, 193] on td "Sitio : MLU" at bounding box center [465, 180] width 146 height 37
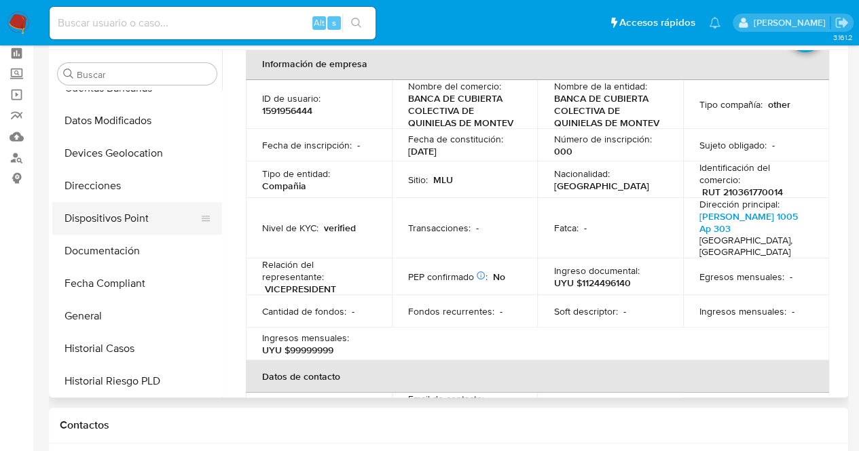
click at [132, 210] on ul "Anticipos de dinero Aprobadores Aprobados Archivos adjuntos CBT Cruces y Relaci…" at bounding box center [137, 243] width 170 height 306
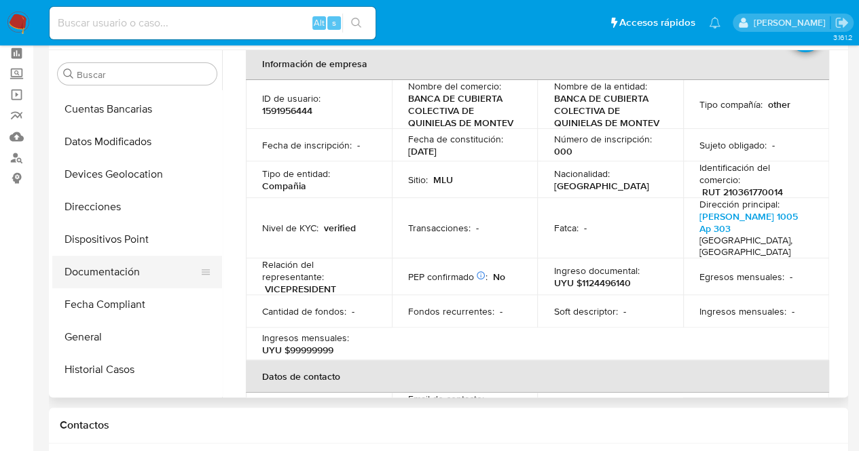
click at [135, 275] on button "Documentación" at bounding box center [131, 272] width 159 height 33
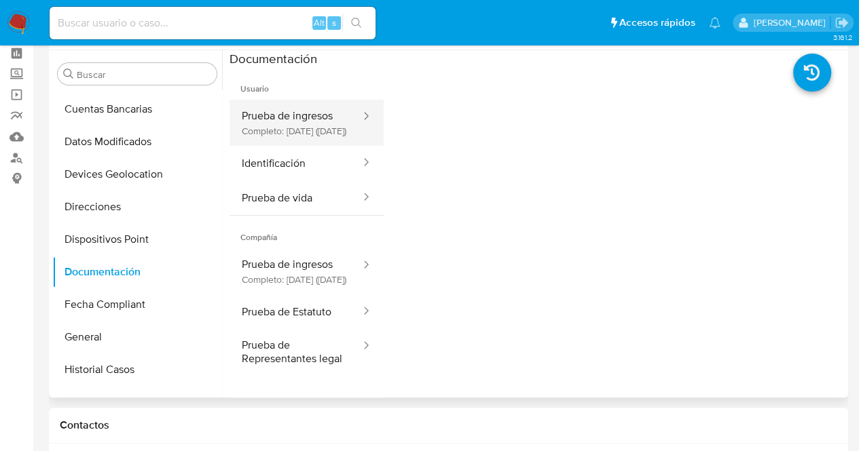
click at [295, 117] on button "Prueba de ingresos Completo: [DATE] ([DATE])" at bounding box center [295, 123] width 132 height 46
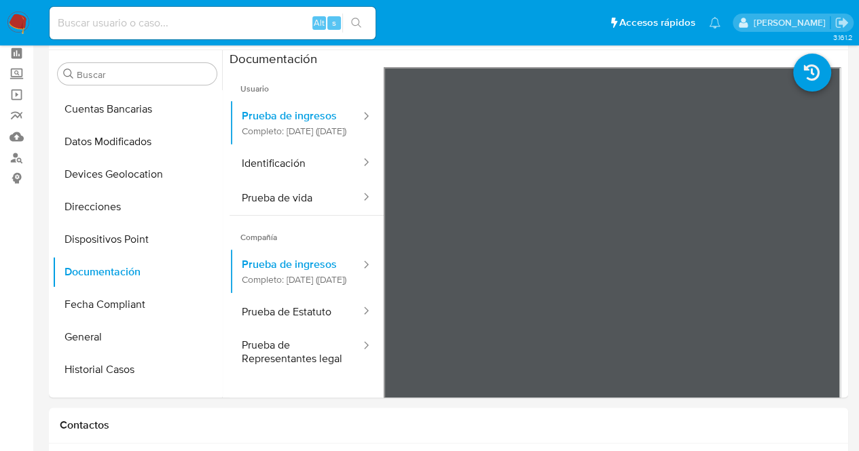
drag, startPoint x: 0, startPoint y: 246, endPoint x: 107, endPoint y: 263, distance: 108.5
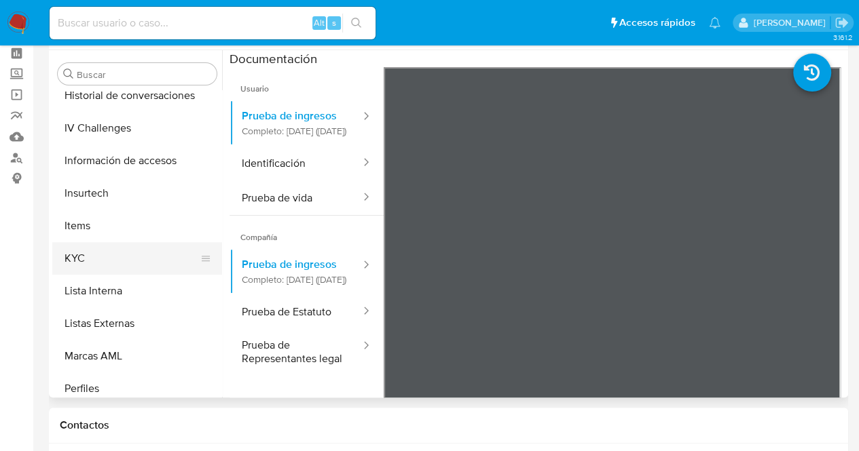
scroll to position [671, 0]
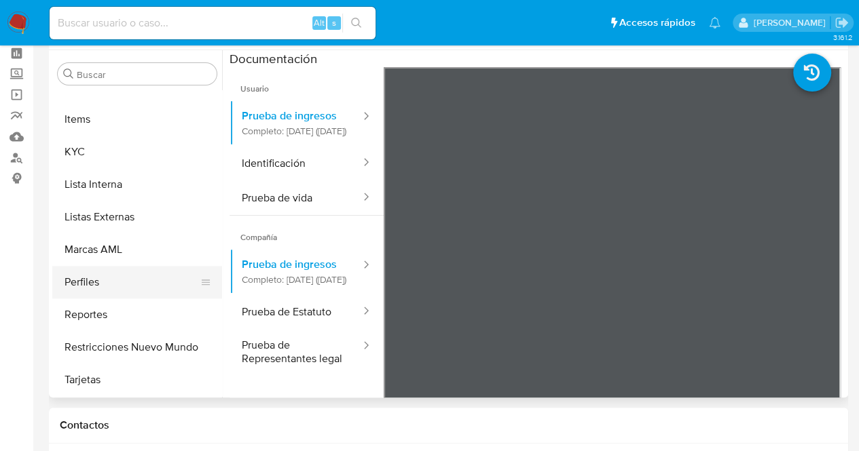
click at [122, 283] on button "Perfiles" at bounding box center [131, 282] width 159 height 33
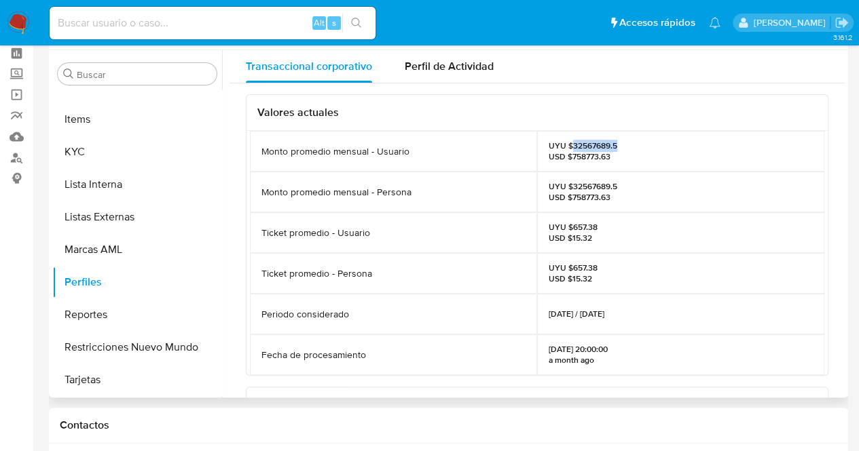
drag, startPoint x: 570, startPoint y: 143, endPoint x: 618, endPoint y: 146, distance: 48.3
click at [618, 146] on div "UYU $32567689.5 USD $758773.63" at bounding box center [680, 151] width 287 height 41
copy p "32567689.5"
drag, startPoint x: 479, startPoint y: 195, endPoint x: 511, endPoint y: 153, distance: 52.8
click at [479, 195] on div "Monto promedio mensual - Persona" at bounding box center [393, 192] width 287 height 41
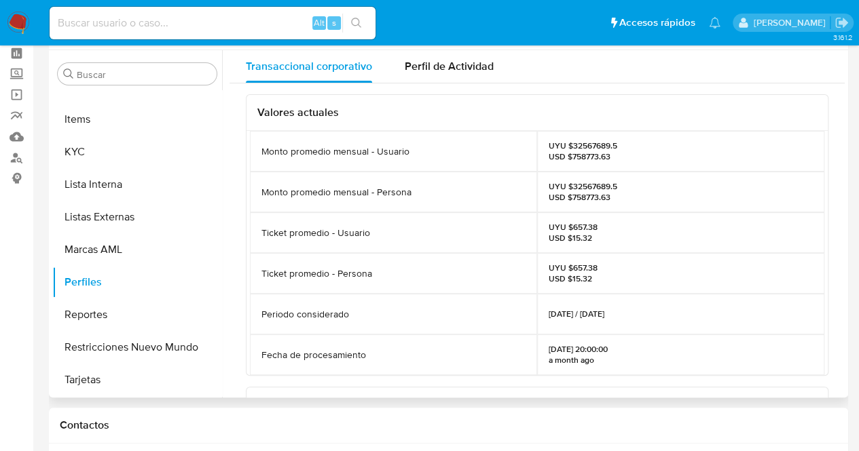
click at [627, 357] on div "[DATE] 20:00:00 a month ago" at bounding box center [680, 355] width 287 height 41
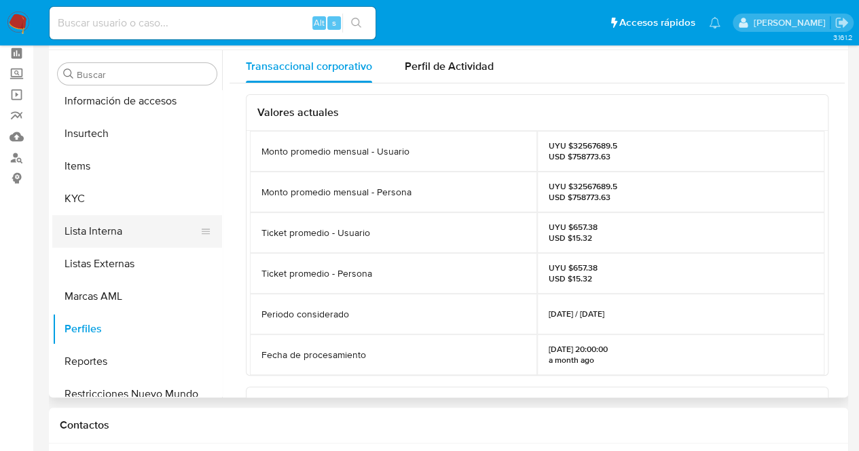
scroll to position [603, 0]
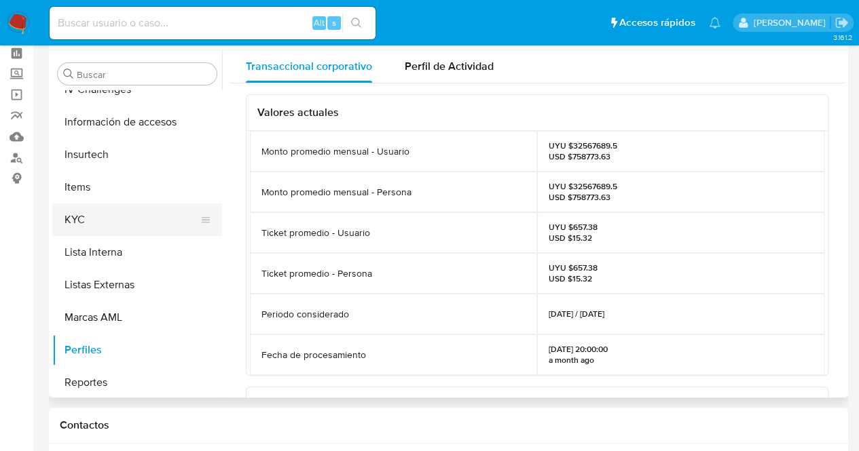
click at [132, 220] on button "KYC" at bounding box center [131, 220] width 159 height 33
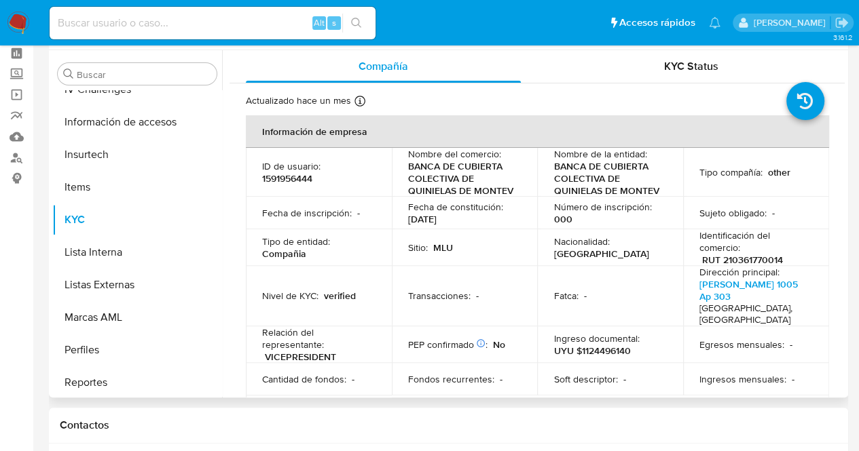
click at [574, 260] on td "Nacionalidad : [DEMOGRAPHIC_DATA]" at bounding box center [610, 247] width 146 height 37
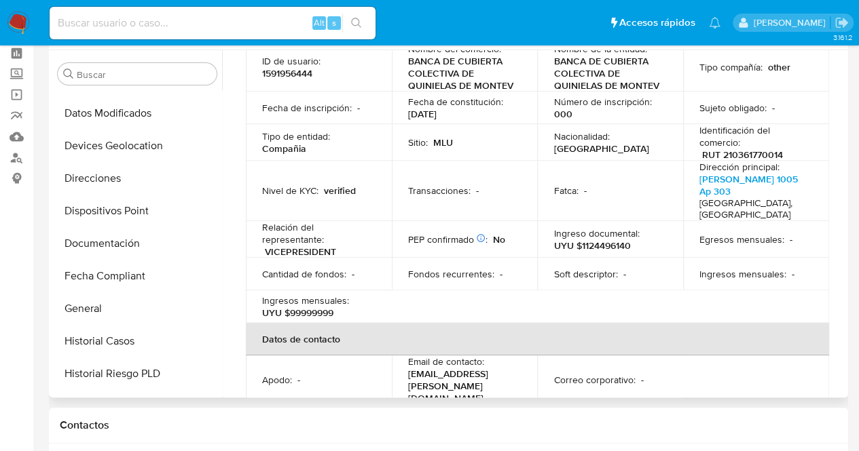
scroll to position [84, 0]
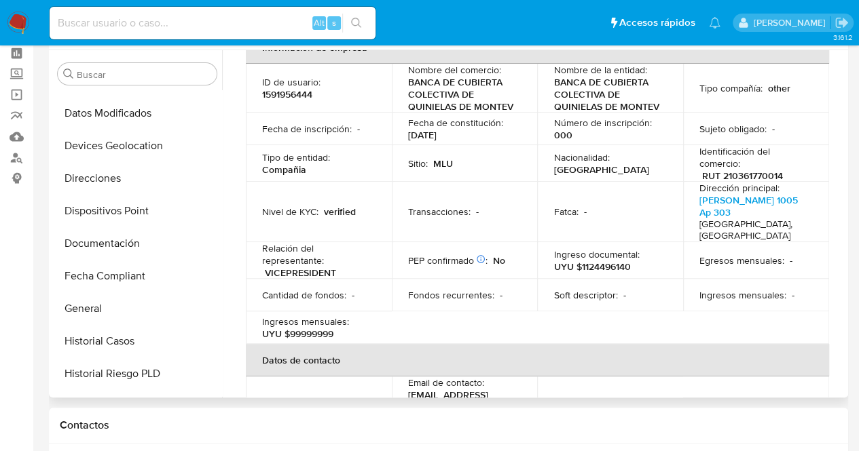
click at [593, 131] on div "Número de inscripción : 000" at bounding box center [609, 129] width 113 height 24
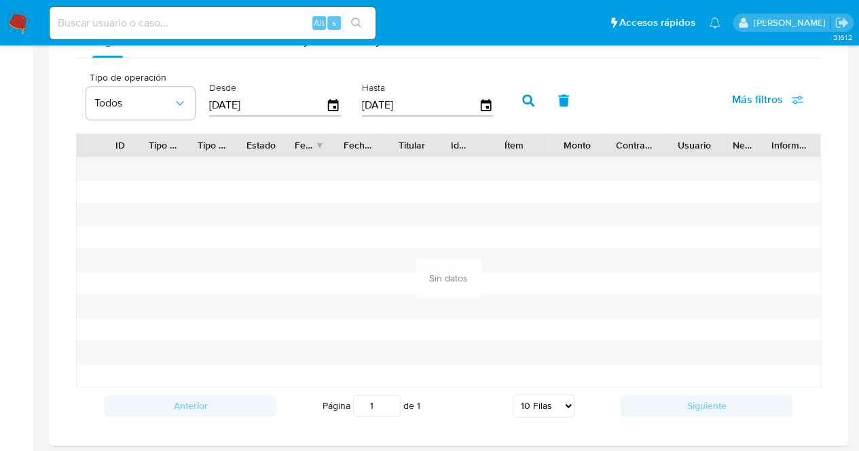
scroll to position [670, 0]
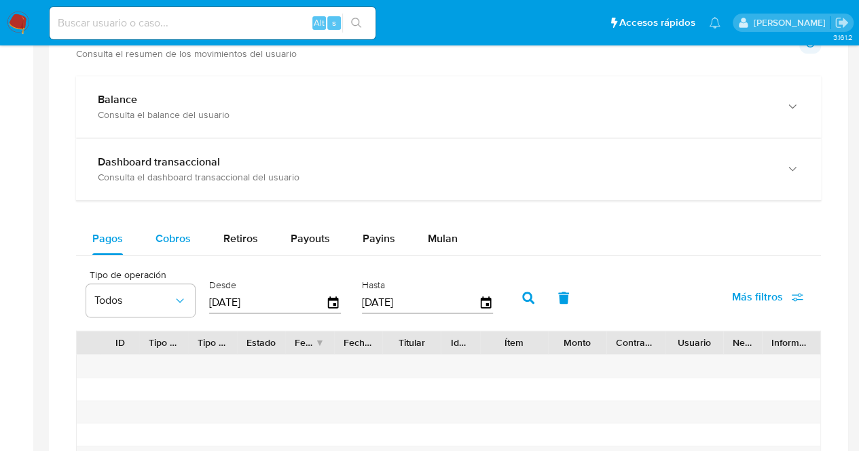
click at [148, 229] on button "Cobros" at bounding box center [173, 239] width 68 height 33
select select "10"
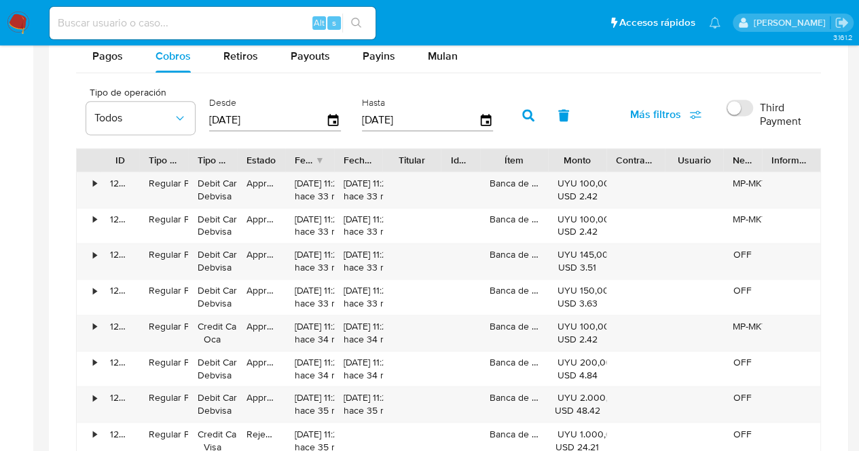
scroll to position [873, 0]
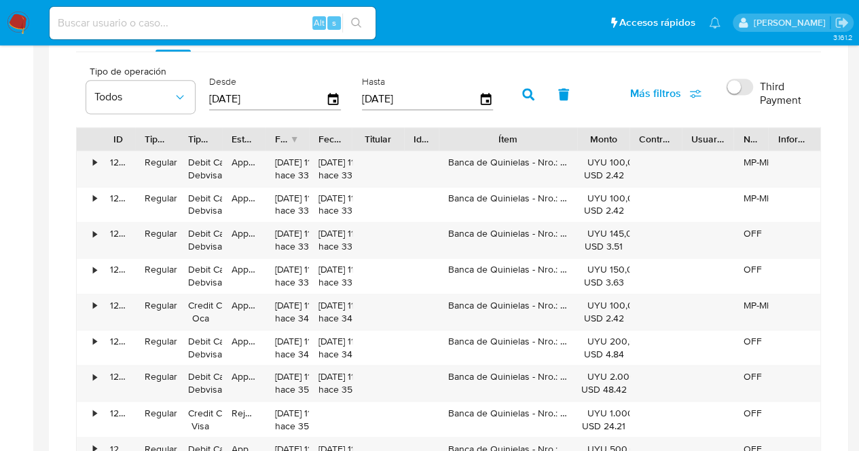
drag, startPoint x: 554, startPoint y: 134, endPoint x: 624, endPoint y: 130, distance: 70.7
click at [624, 130] on div "ID Tipo de operación Tipo / Método Estado Fecha de creación Fecha de aprobación…" at bounding box center [448, 139] width 743 height 23
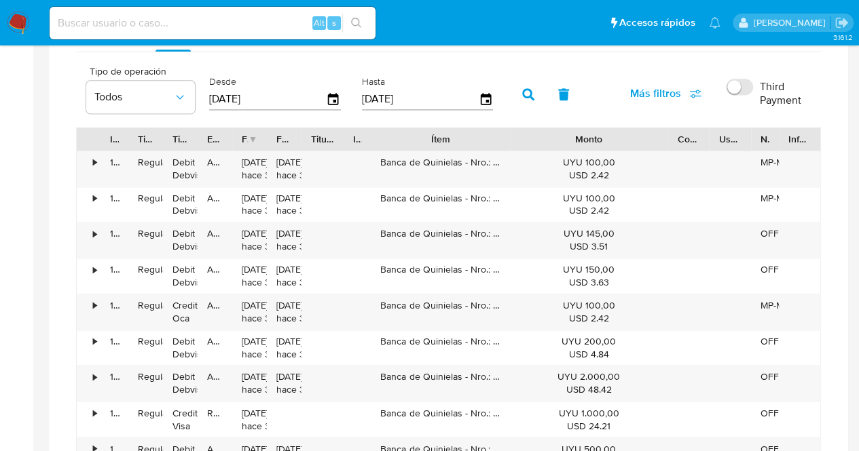
drag, startPoint x: 627, startPoint y: 140, endPoint x: 733, endPoint y: 121, distance: 107.6
click at [733, 121] on div "Tipo de operación Todos Desde [DATE] Hasta [DATE] Más filtros Third Payment ID …" at bounding box center [448, 302] width 745 height 487
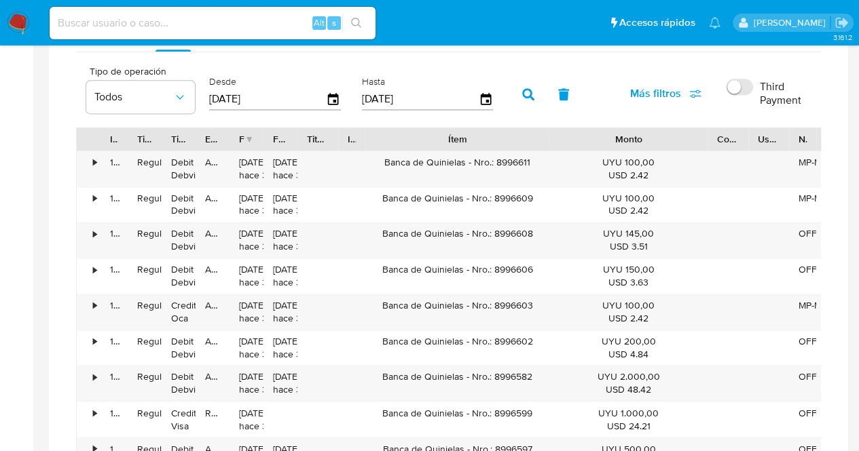
drag, startPoint x: 500, startPoint y: 144, endPoint x: 546, endPoint y: 138, distance: 45.8
click at [546, 138] on div at bounding box center [549, 139] width 24 height 23
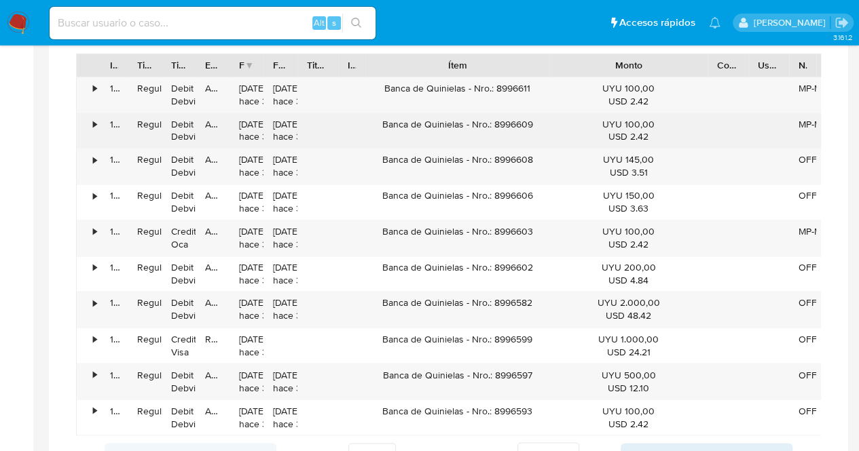
scroll to position [1077, 0]
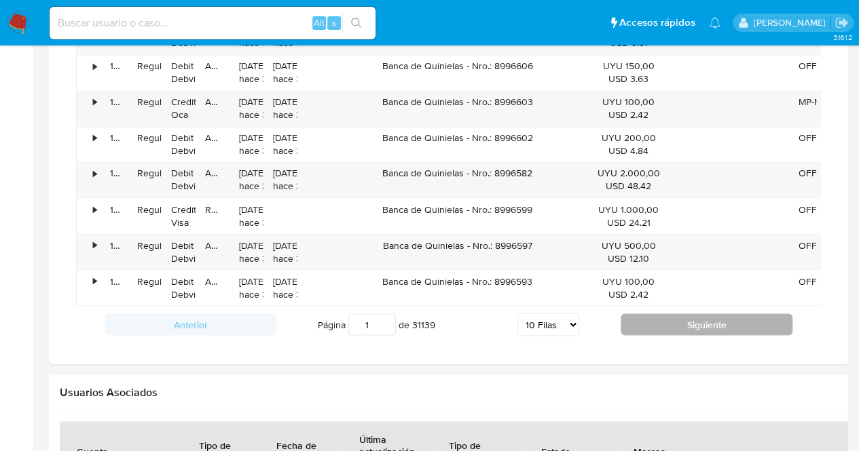
click at [694, 335] on button "Siguiente" at bounding box center [706, 325] width 172 height 22
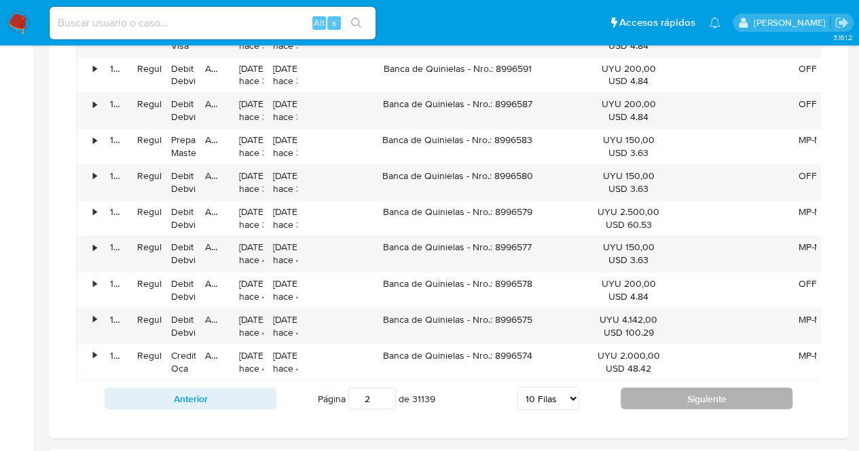
scroll to position [1009, 0]
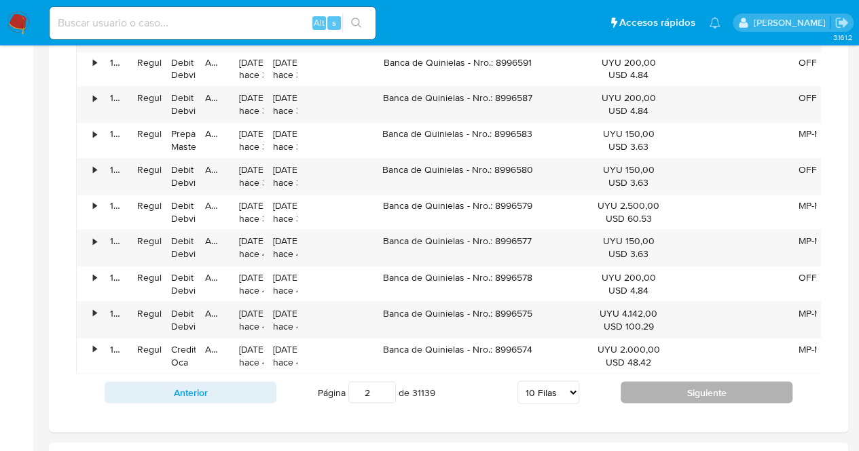
click at [668, 403] on button "Siguiente" at bounding box center [706, 392] width 172 height 22
click at [673, 403] on button "Siguiente" at bounding box center [706, 392] width 172 height 22
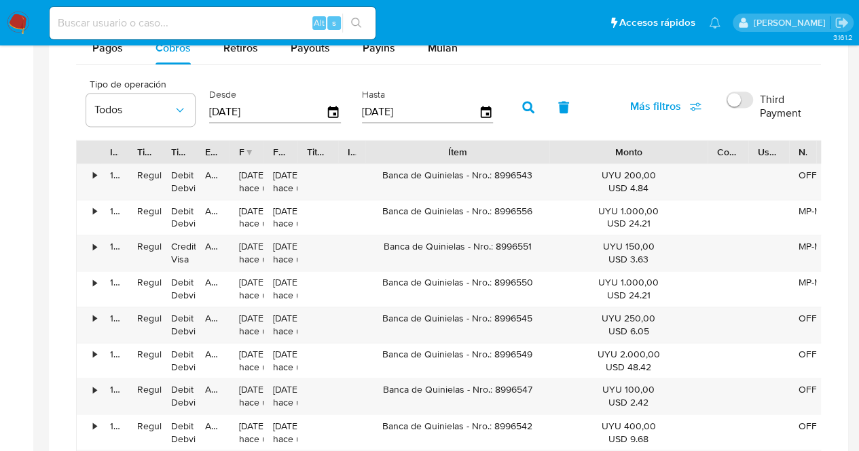
scroll to position [806, 0]
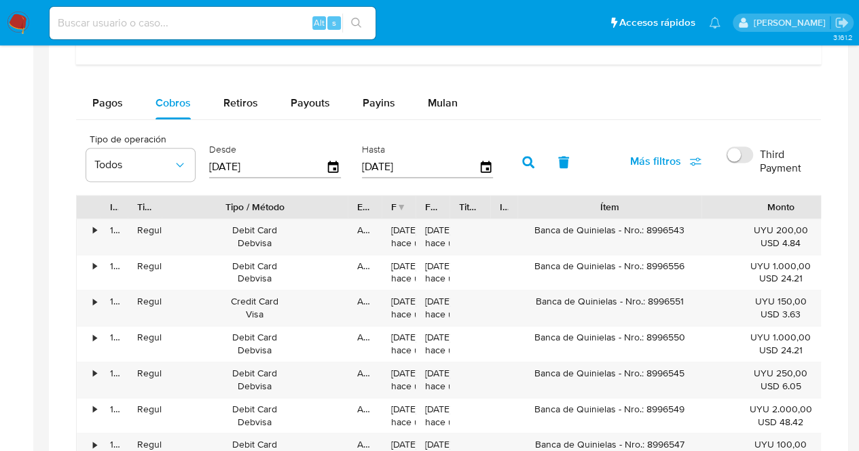
drag, startPoint x: 228, startPoint y: 202, endPoint x: 349, endPoint y: 204, distance: 120.8
click at [349, 204] on div at bounding box center [347, 206] width 24 height 23
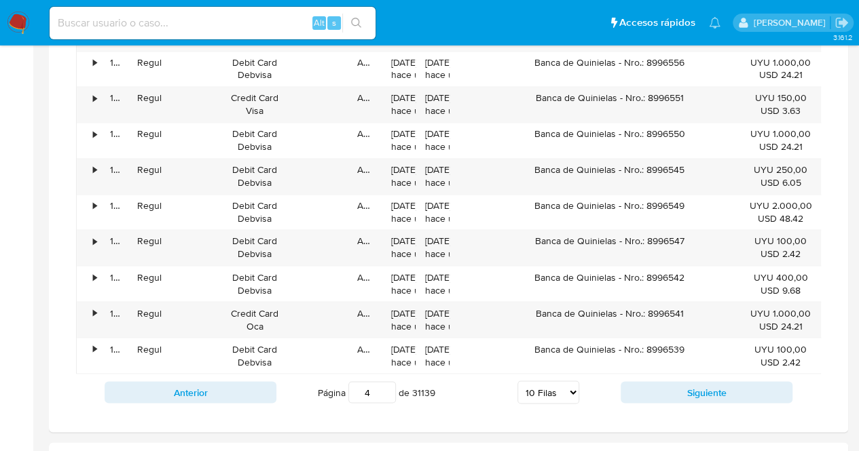
scroll to position [0, 187]
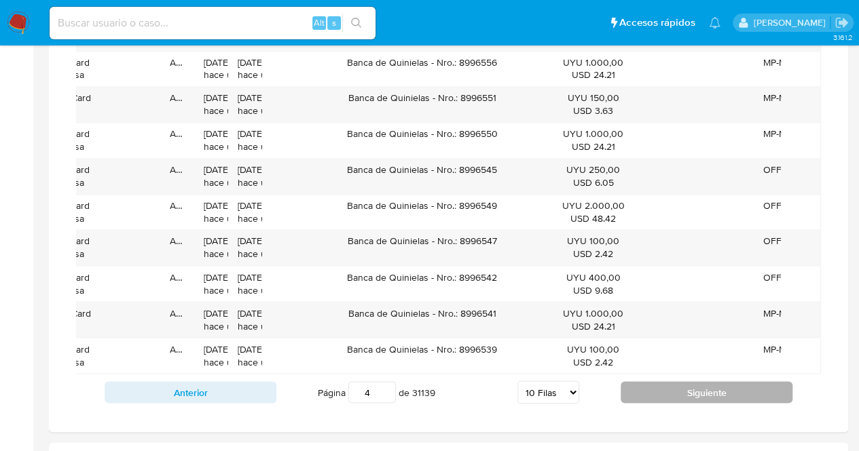
click at [710, 400] on button "Siguiente" at bounding box center [706, 392] width 172 height 22
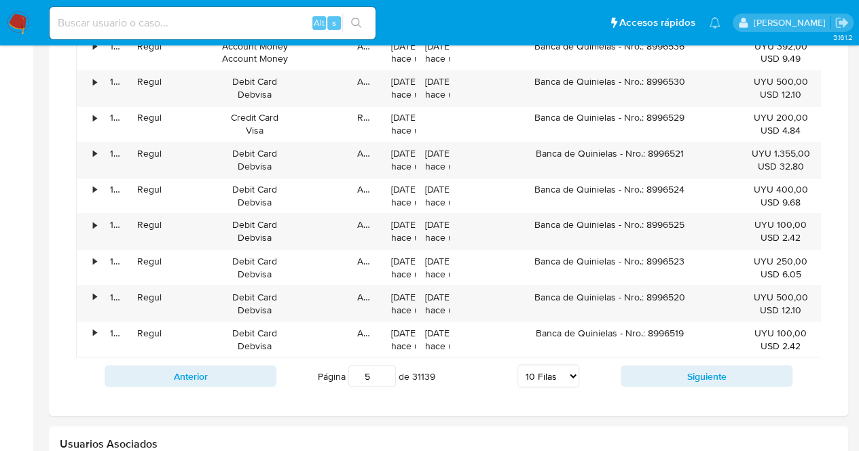
scroll to position [1077, 0]
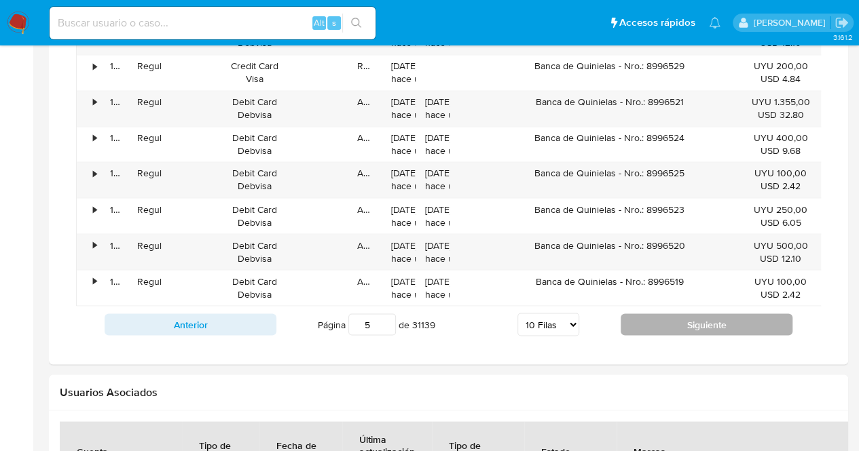
click at [710, 335] on button "Siguiente" at bounding box center [706, 325] width 172 height 22
type input "6"
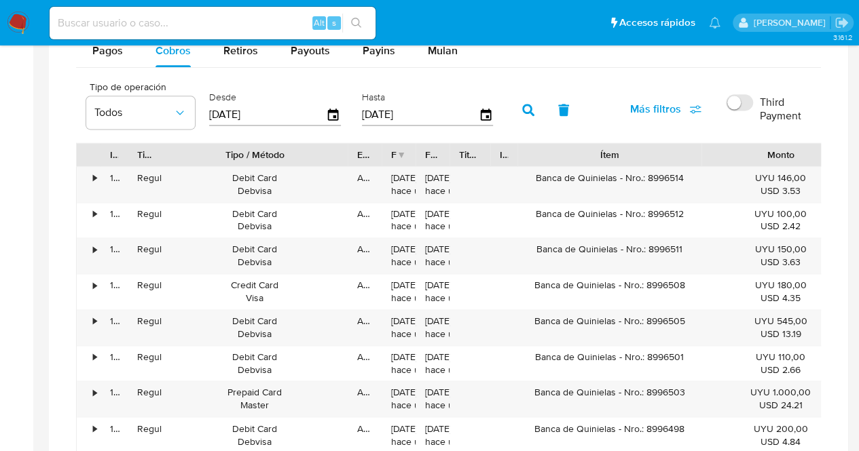
scroll to position [860, 0]
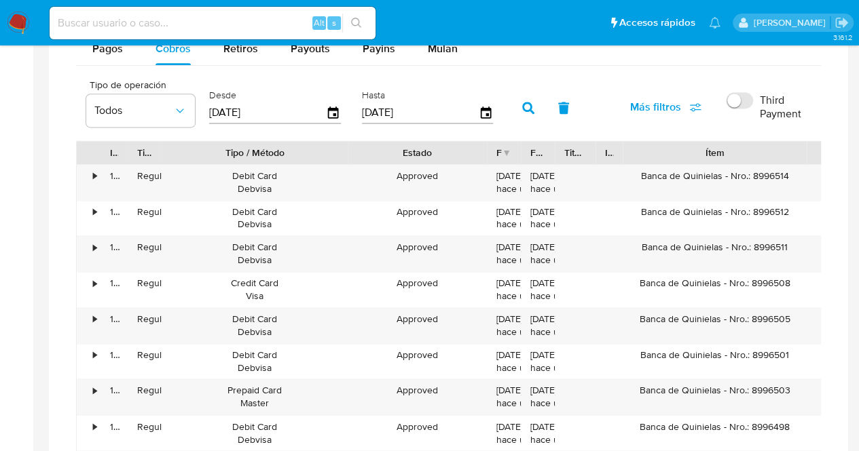
drag, startPoint x: 381, startPoint y: 148, endPoint x: 487, endPoint y: 151, distance: 105.2
click at [487, 151] on div at bounding box center [486, 152] width 24 height 23
drag, startPoint x: 516, startPoint y: 151, endPoint x: 565, endPoint y: 149, distance: 49.6
click at [533, 149] on div at bounding box center [520, 152] width 24 height 23
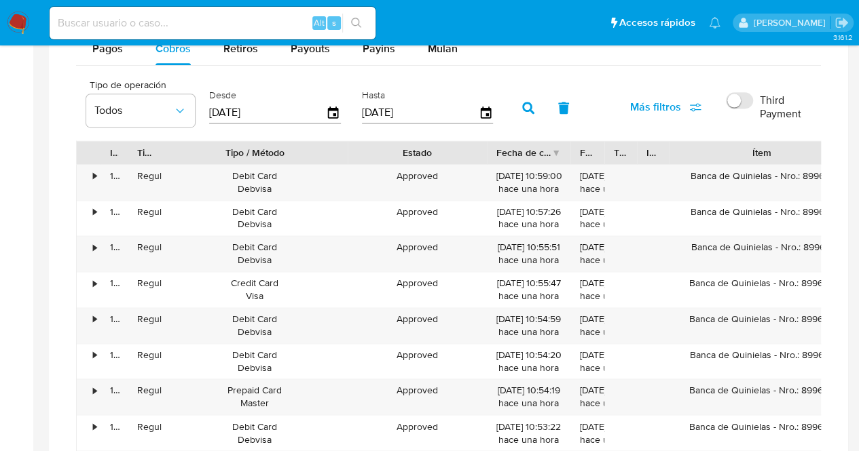
drag, startPoint x: 677, startPoint y: 154, endPoint x: 717, endPoint y: 159, distance: 39.6
click at [669, 158] on div "Identificación" at bounding box center [653, 152] width 33 height 23
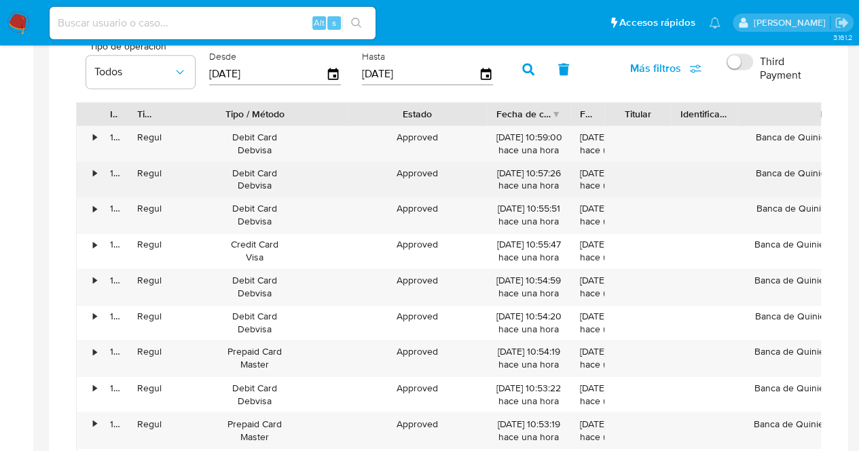
scroll to position [928, 0]
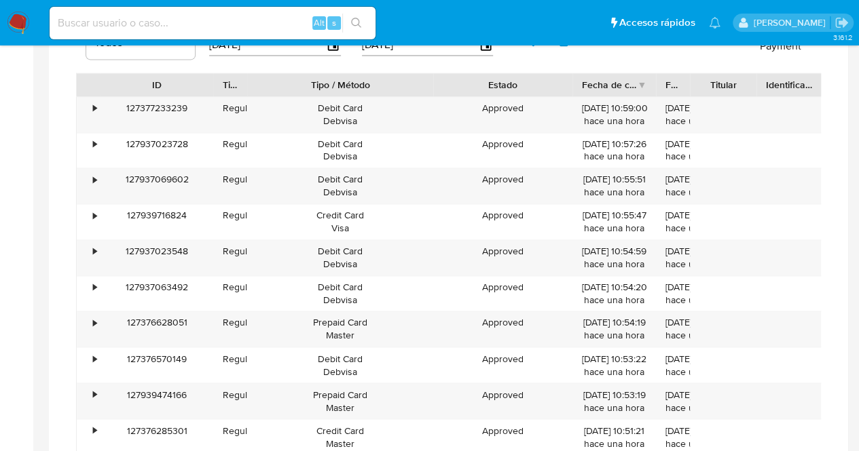
drag, startPoint x: 126, startPoint y: 81, endPoint x: 212, endPoint y: 86, distance: 85.7
click at [212, 86] on div at bounding box center [213, 84] width 24 height 23
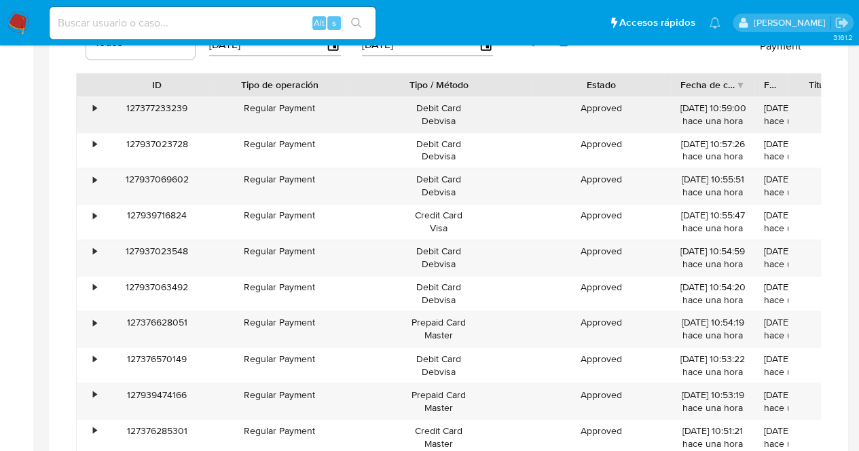
drag, startPoint x: 254, startPoint y: 83, endPoint x: 354, endPoint y: 107, distance: 102.6
click at [352, 97] on div "ID Tipo de operación Tipo / Método Estado Fecha de creación Fecha de aprobación…" at bounding box center [448, 264] width 745 height 383
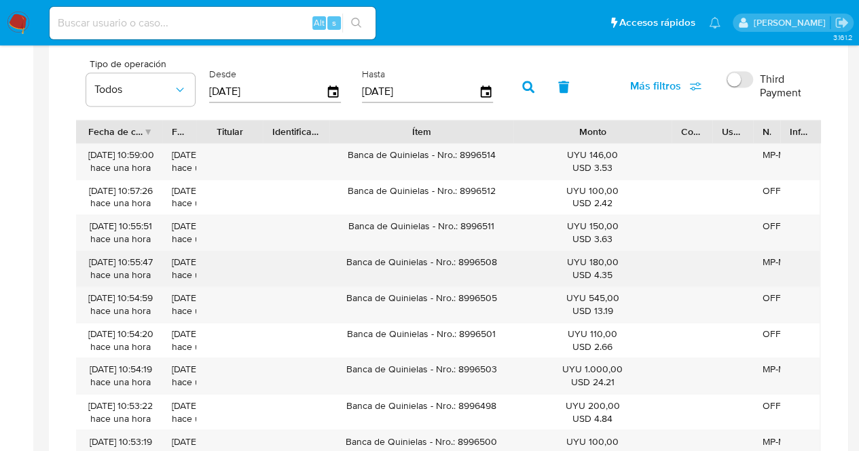
scroll to position [860, 0]
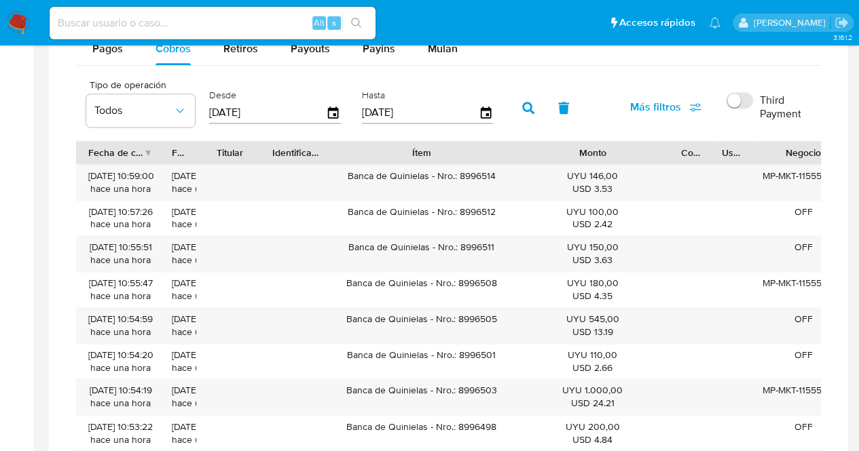
drag, startPoint x: 783, startPoint y: 146, endPoint x: 856, endPoint y: 159, distance: 74.5
click at [856, 159] on main "3.161.2 Información de Usuario Ver mirada por persona Buscar Anticipos de diner…" at bounding box center [429, 83] width 859 height 1887
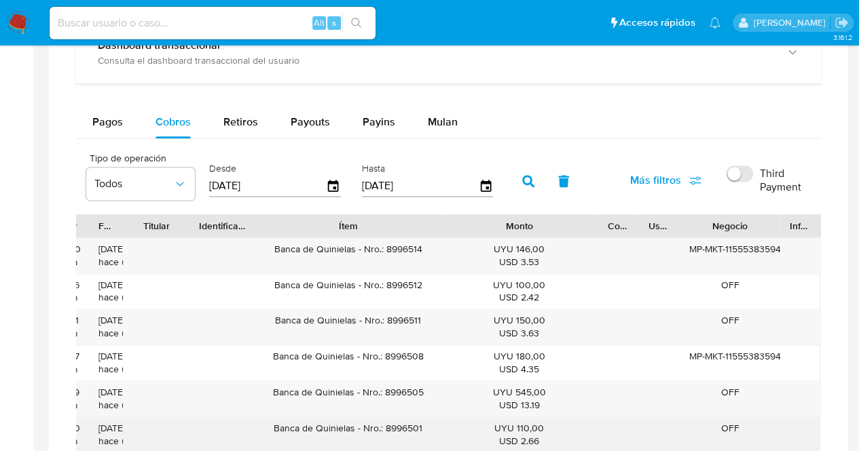
scroll to position [724, 0]
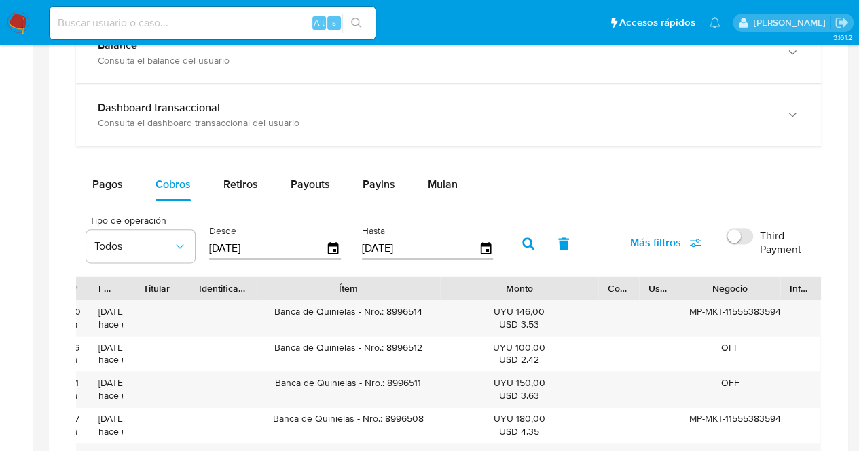
drag, startPoint x: 806, startPoint y: 288, endPoint x: 860, endPoint y: 288, distance: 53.6
click at [859, 288] on html "Pausado Ver notificaciones Alt s Accesos rápidos Presiona las siguientes teclas…" at bounding box center [429, 219] width 859 height 1887
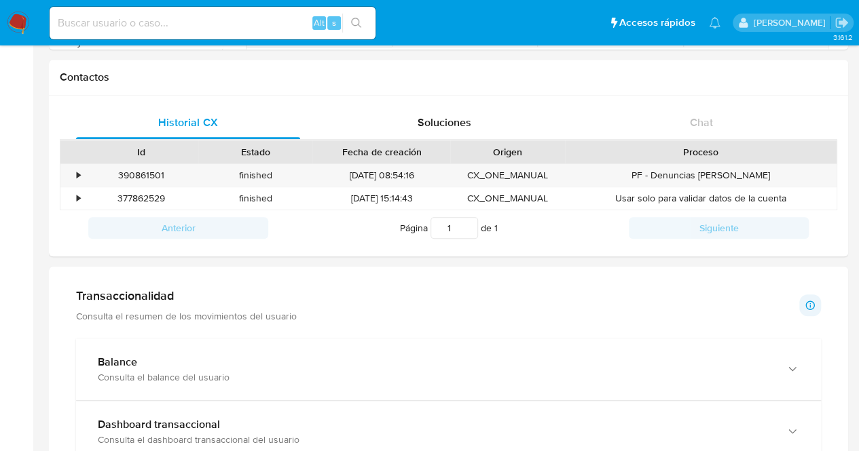
scroll to position [611, 0]
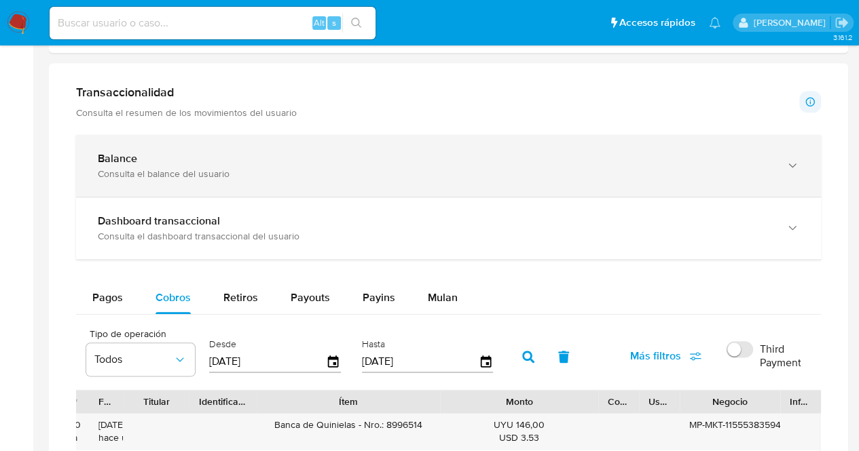
click at [419, 159] on div "Balance" at bounding box center [435, 159] width 674 height 14
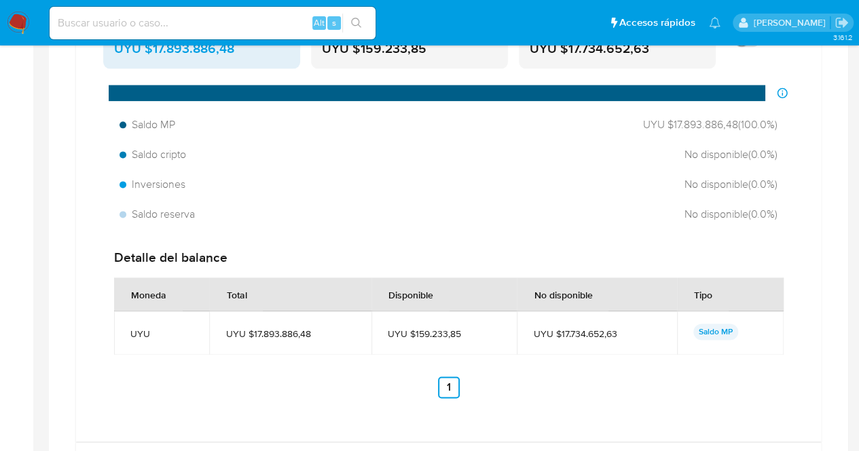
scroll to position [950, 0]
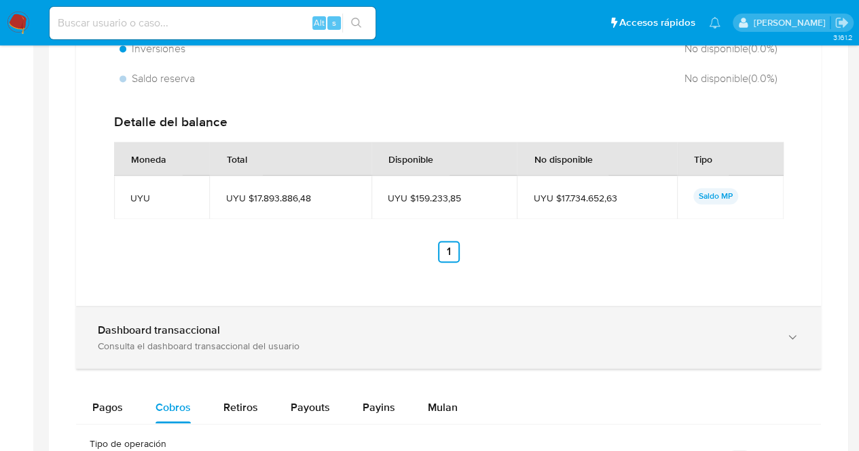
click at [228, 324] on div "Dashboard transaccional" at bounding box center [435, 331] width 674 height 14
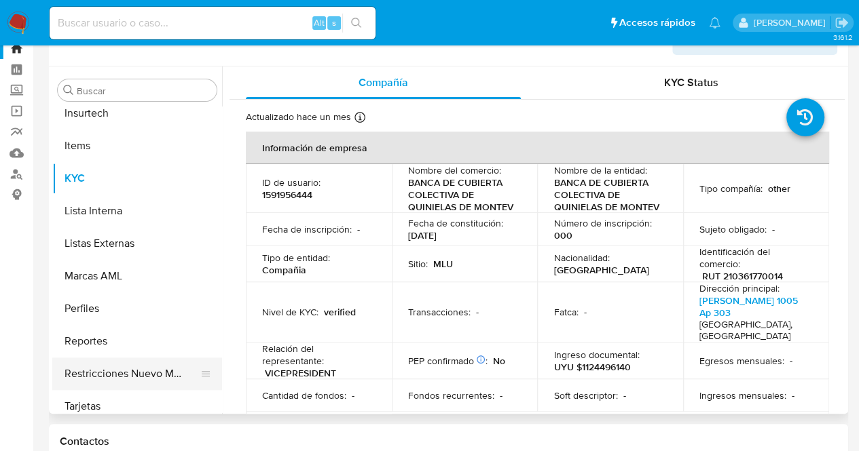
scroll to position [0, 0]
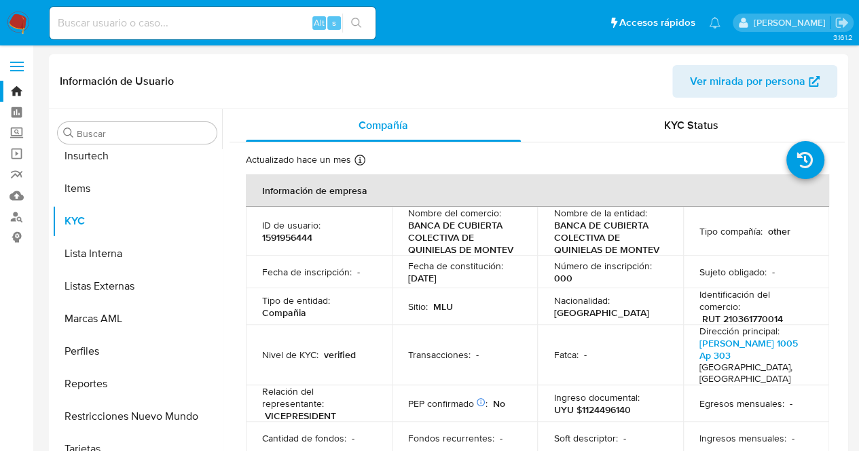
drag, startPoint x: 399, startPoint y: 276, endPoint x: 471, endPoint y: 280, distance: 72.1
click at [471, 280] on td "Fecha de constitución : [DATE]" at bounding box center [465, 272] width 146 height 33
copy p "[DATE]"
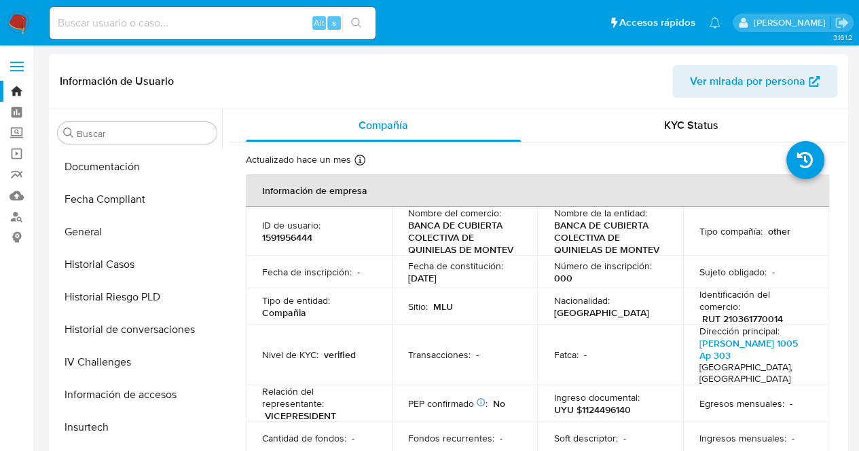
scroll to position [118, 0]
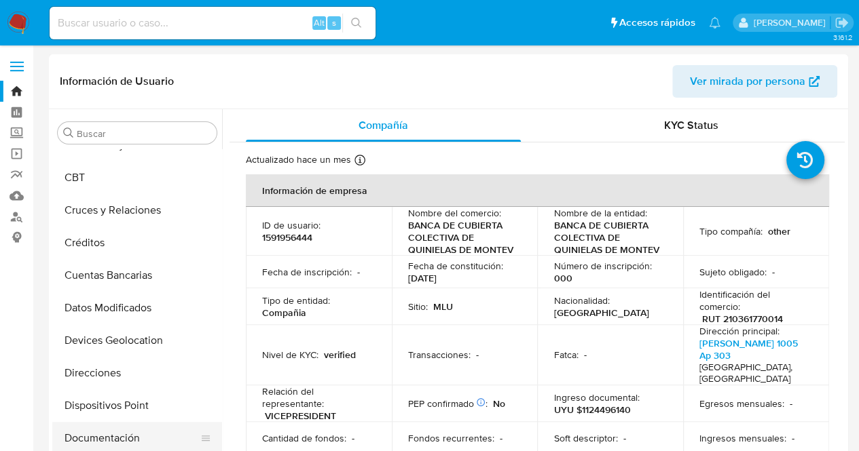
click at [109, 434] on button "Documentación" at bounding box center [131, 438] width 159 height 33
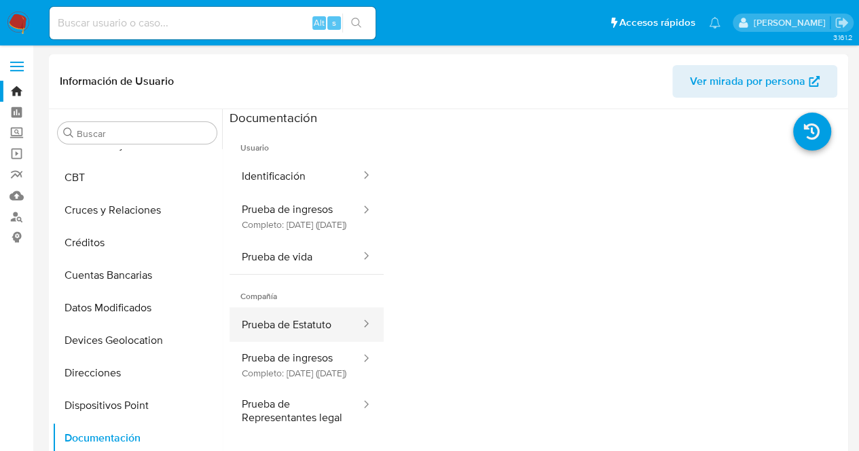
click at [293, 341] on button "Prueba de Estatuto" at bounding box center [295, 324] width 132 height 35
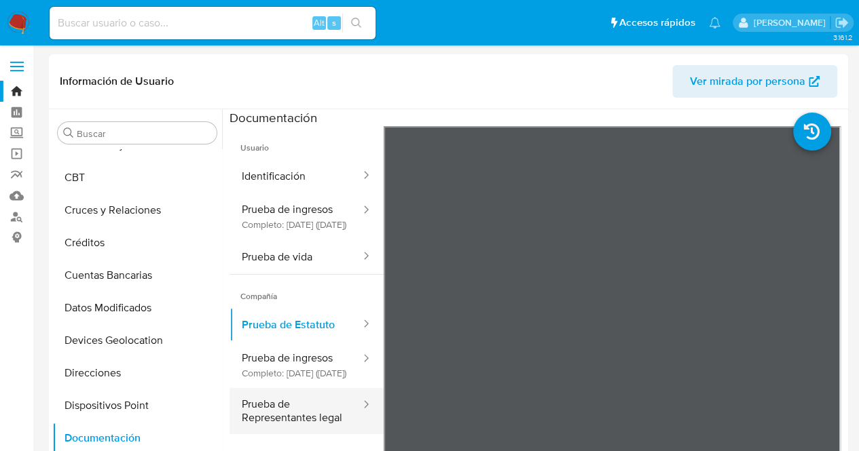
click at [299, 434] on button "Prueba de Representantes legal" at bounding box center [295, 411] width 132 height 46
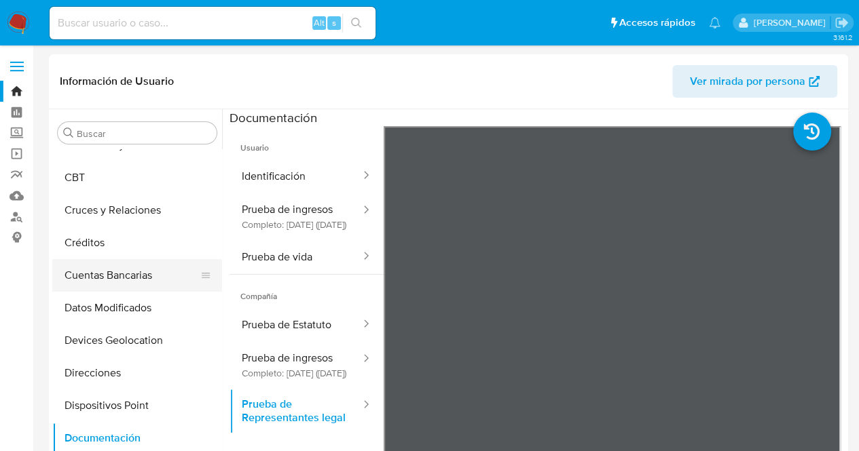
click at [113, 288] on button "Cuentas Bancarias" at bounding box center [131, 275] width 159 height 33
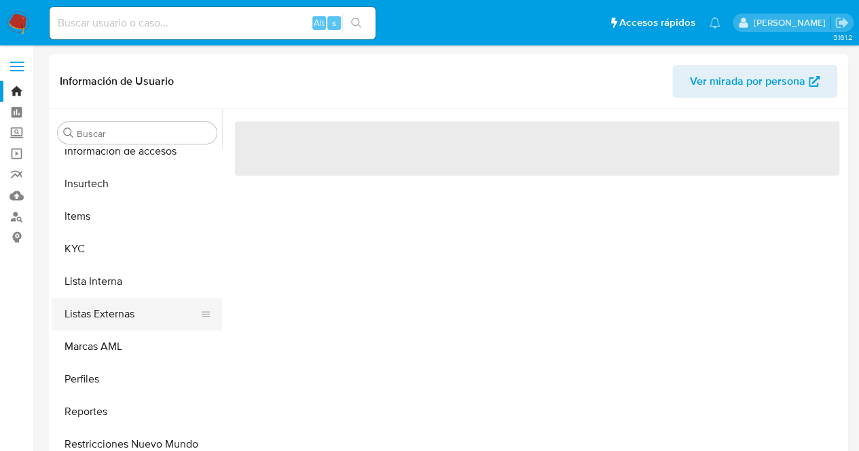
scroll to position [661, 0]
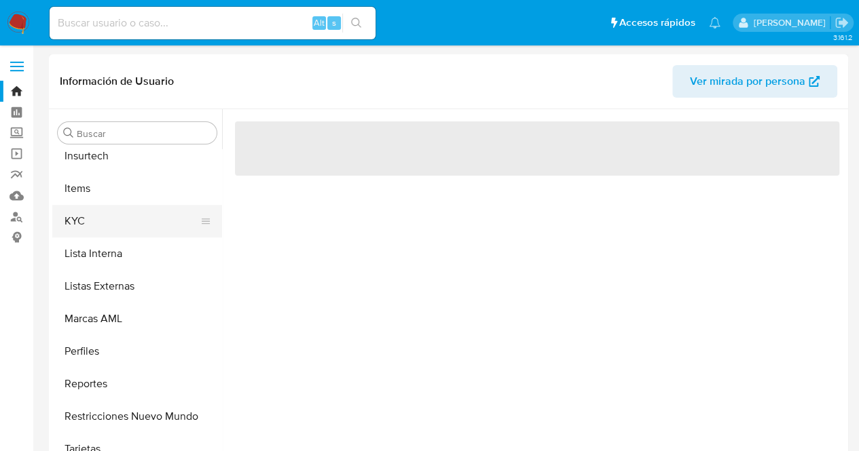
click at [105, 221] on button "KYC" at bounding box center [131, 221] width 159 height 33
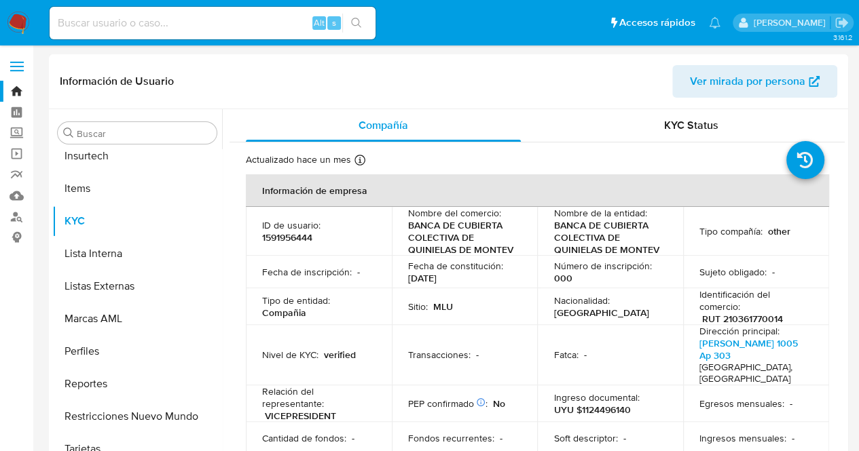
click at [531, 216] on td "Nombre del comercio : BANCA DE CUBIERTA COLECTIVA DE QUINIELAS DE MONTEV" at bounding box center [465, 231] width 146 height 49
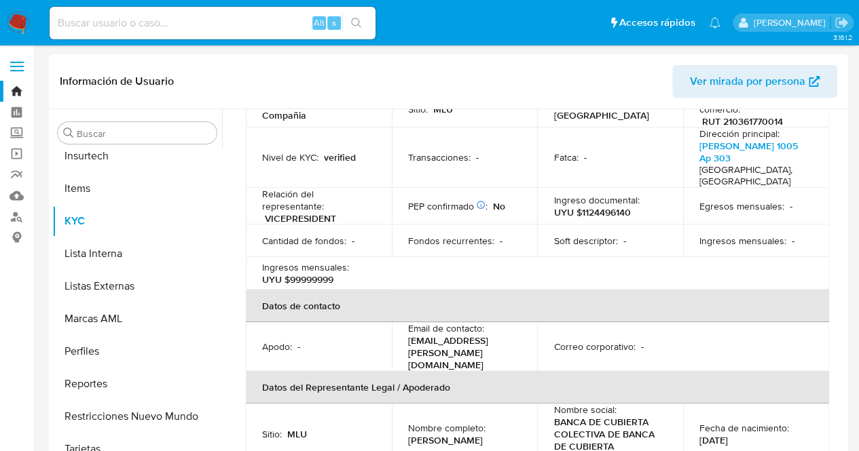
scroll to position [339, 0]
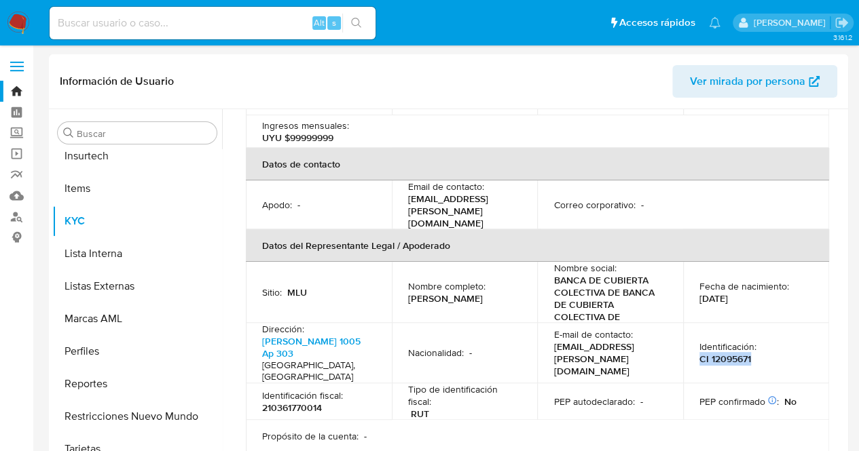
drag, startPoint x: 687, startPoint y: 329, endPoint x: 756, endPoint y: 325, distance: 69.3
click at [756, 325] on td "Identificación : CI 12095671" at bounding box center [756, 353] width 146 height 60
copy p "CI 12095671"
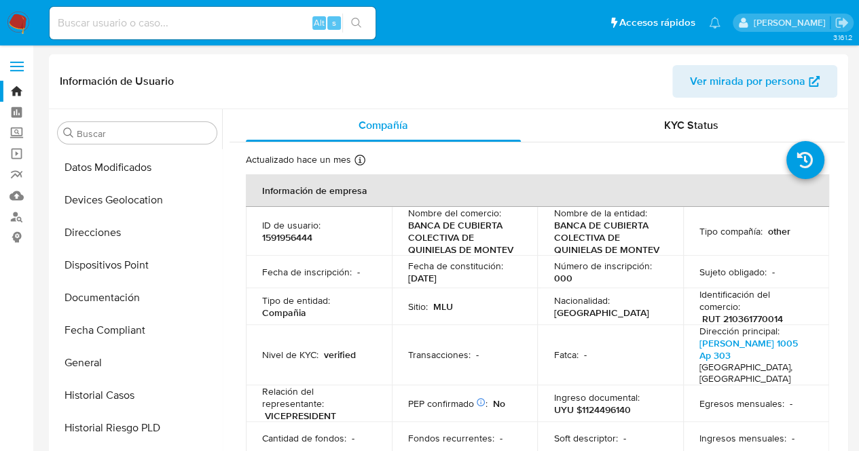
scroll to position [254, 0]
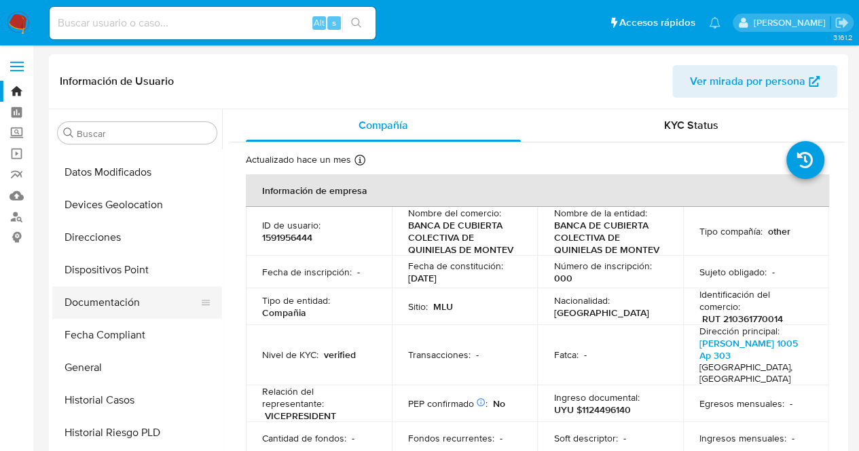
click at [115, 309] on button "Documentación" at bounding box center [131, 302] width 159 height 33
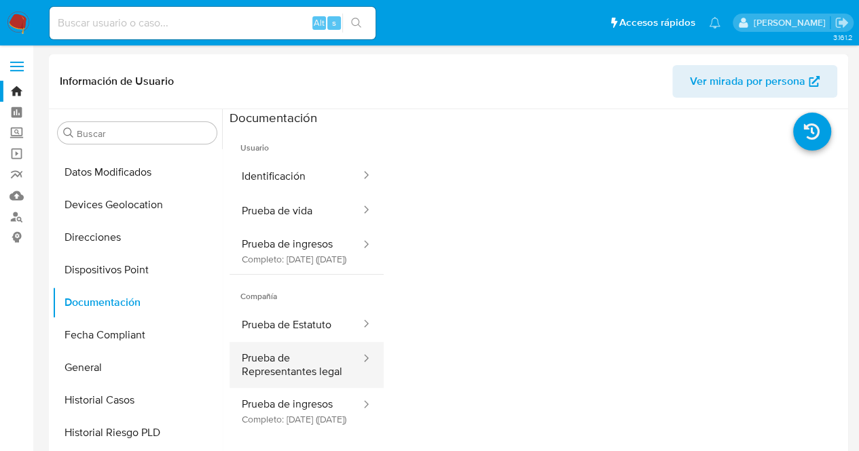
click at [295, 388] on button "Prueba de Representantes legal" at bounding box center [295, 365] width 132 height 46
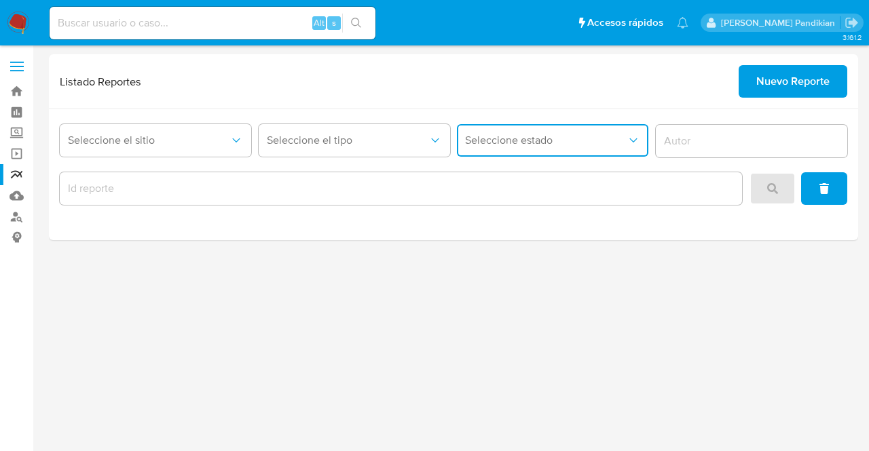
click at [550, 142] on span "Seleccione estado" at bounding box center [546, 141] width 162 height 14
click at [191, 193] on input "report-id" at bounding box center [401, 189] width 682 height 18
click at [185, 188] on input "report-id" at bounding box center [401, 189] width 682 height 18
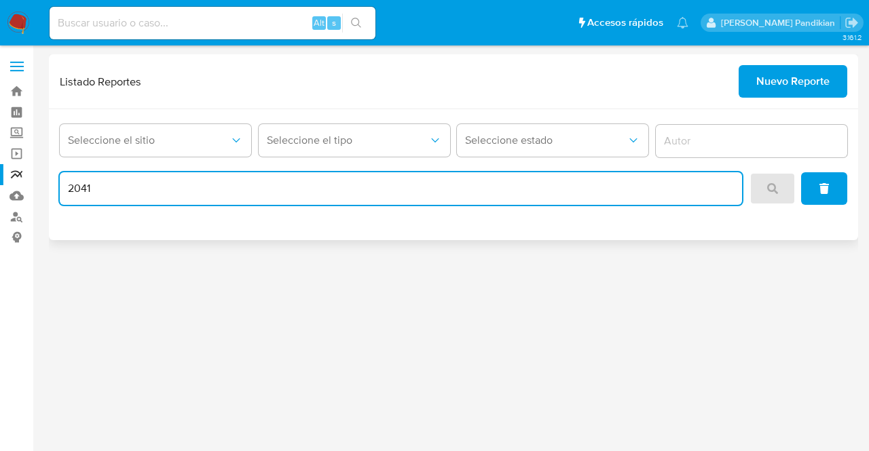
type input "2041"
click at [769, 185] on div at bounding box center [798, 188] width 98 height 33
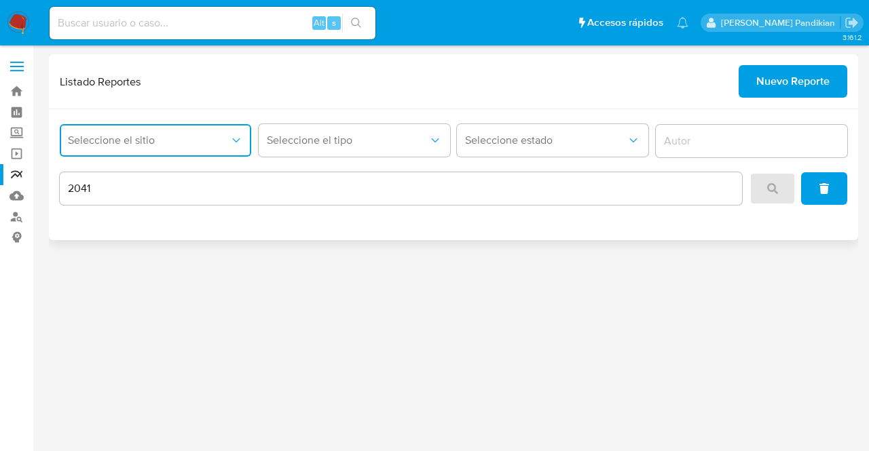
click at [98, 134] on span "Seleccione el sitio" at bounding box center [149, 141] width 162 height 14
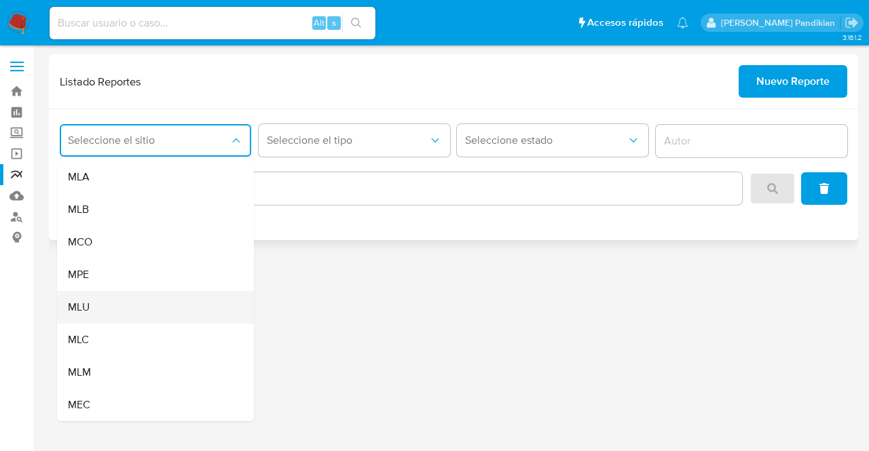
click at [110, 308] on div "MLU" at bounding box center [151, 307] width 167 height 33
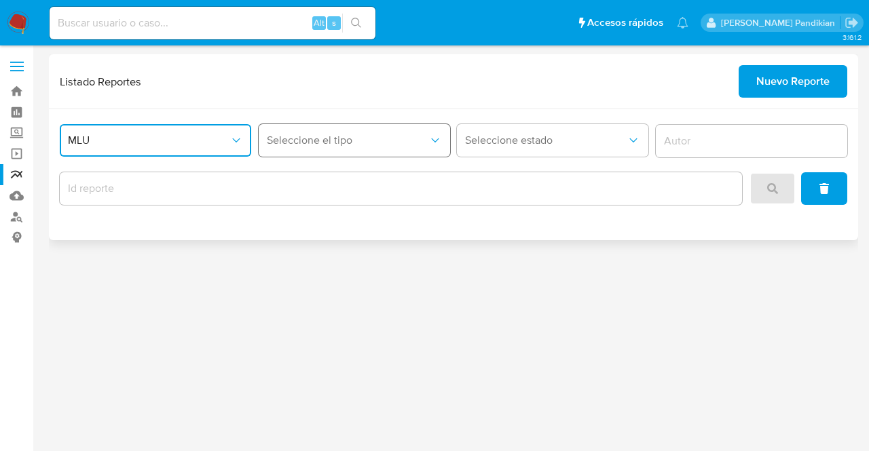
click at [371, 135] on span "Seleccione el tipo" at bounding box center [348, 141] width 162 height 14
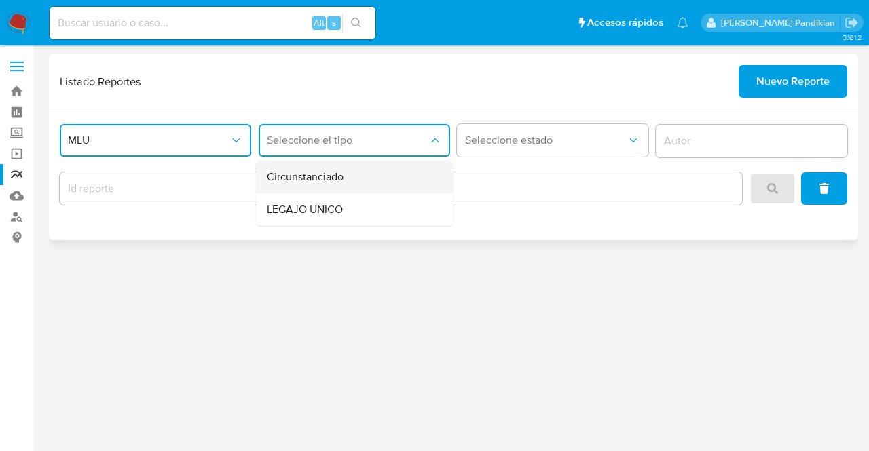
click at [371, 170] on div "Circunstanciado" at bounding box center [350, 177] width 167 height 33
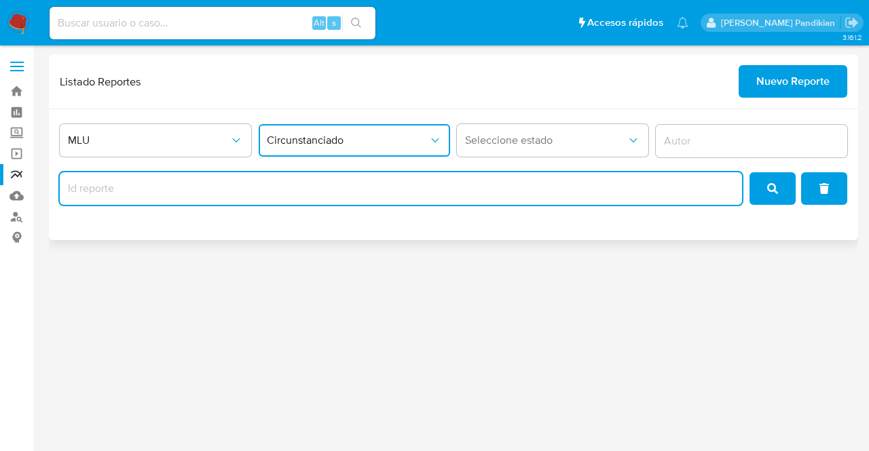
click at [176, 187] on input "report-id" at bounding box center [401, 189] width 682 height 18
type input "2041"
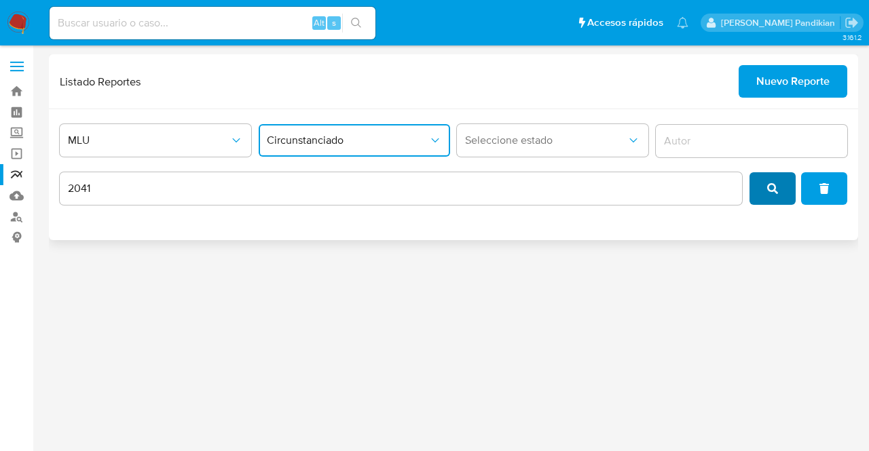
click at [753, 180] on button "search" at bounding box center [772, 188] width 46 height 33
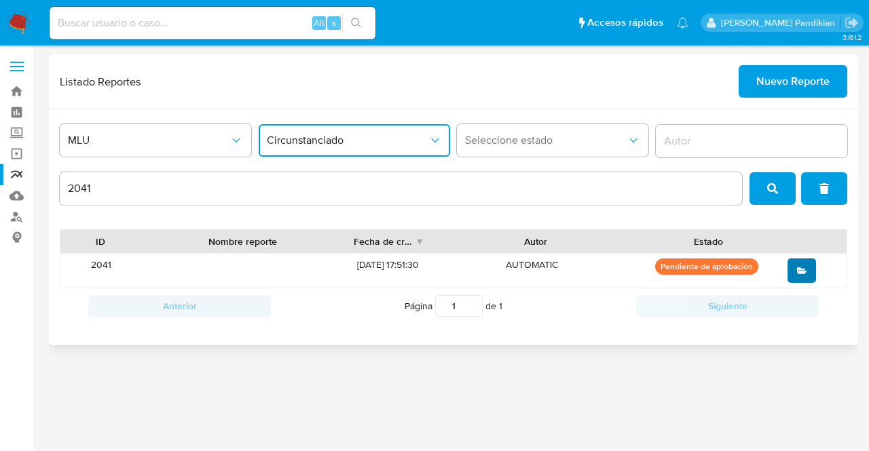
click at [806, 264] on span "open" at bounding box center [802, 271] width 10 height 22
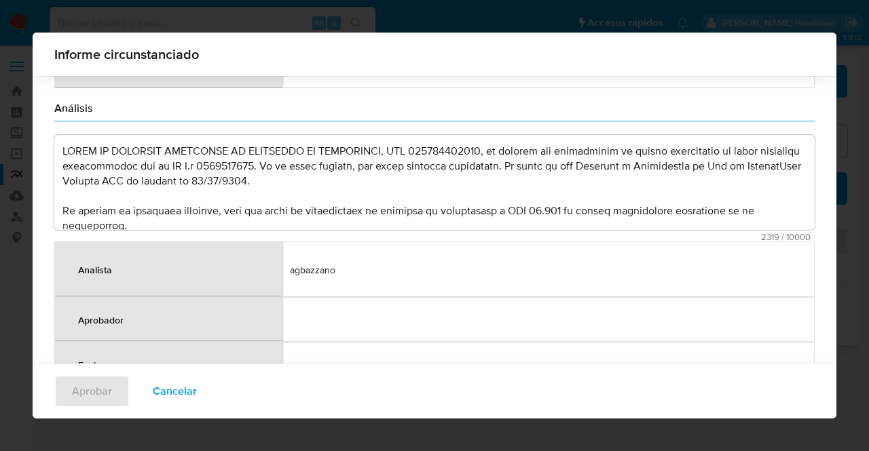
scroll to position [2058, 0]
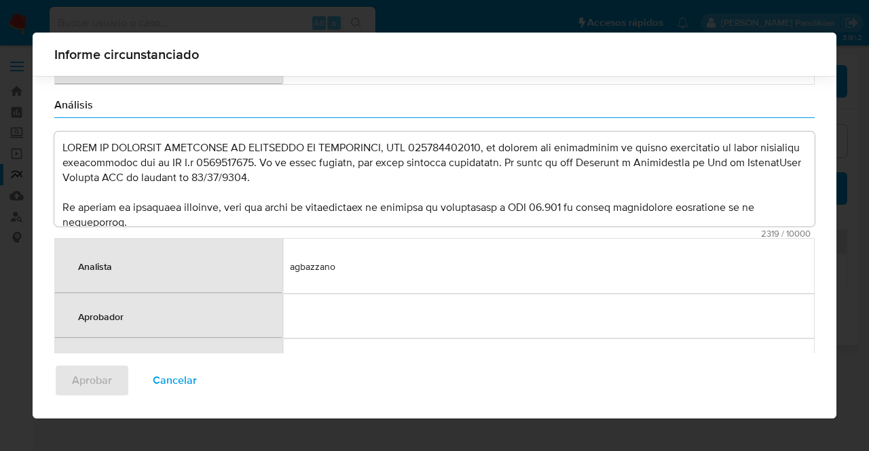
click at [174, 378] on span "Cancelar" at bounding box center [175, 381] width 44 height 30
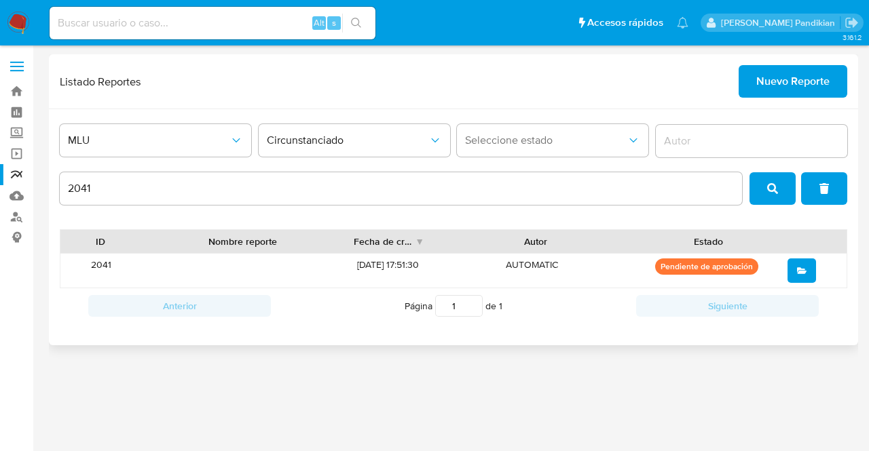
click at [799, 269] on icon "open" at bounding box center [802, 271] width 10 height 10
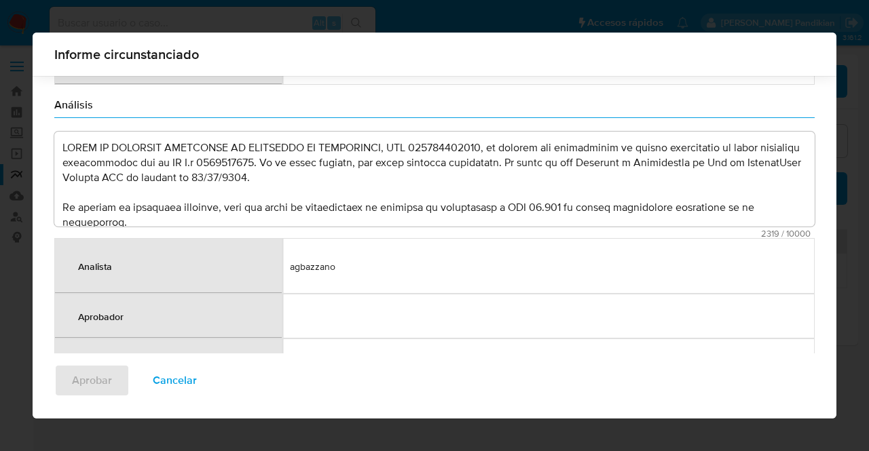
click at [182, 394] on span "Cancelar" at bounding box center [175, 381] width 44 height 30
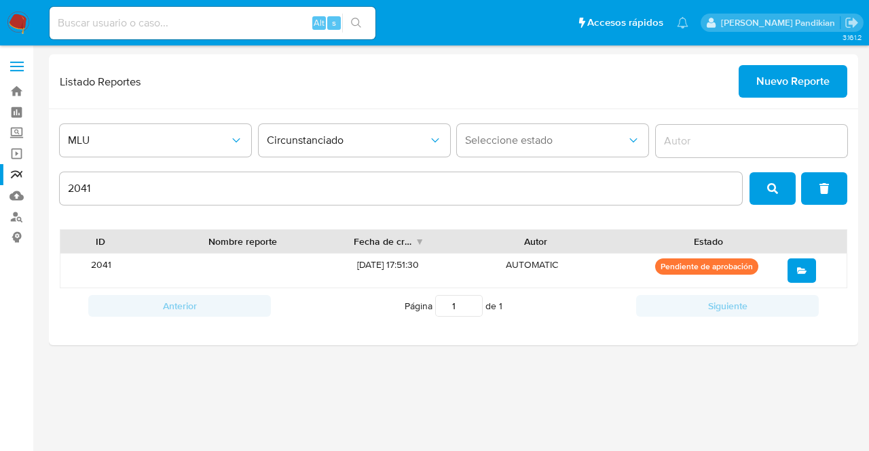
click at [0, 417] on aside "Bandeja Tablero Screening Búsqueda en Listas Watchlist Herramientas Operaciones…" at bounding box center [16, 225] width 33 height 451
